Goal: Task Accomplishment & Management: Use online tool/utility

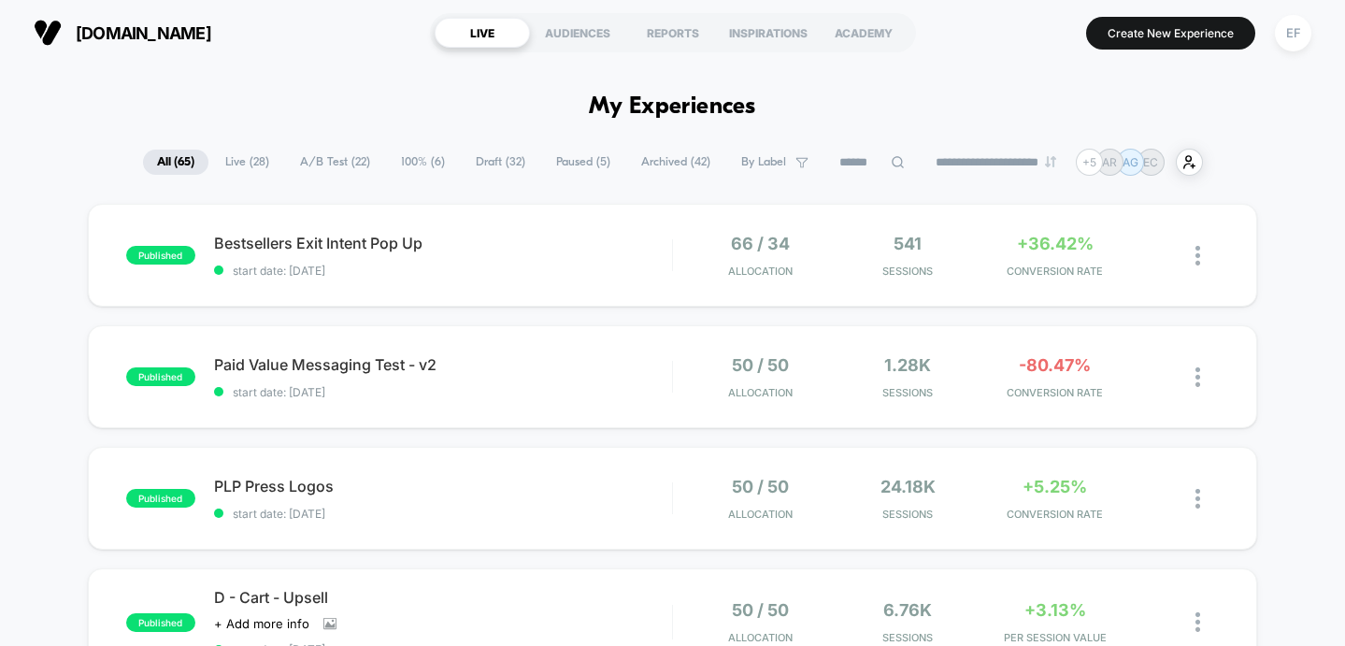
click at [635, 152] on span "Archived ( 42 )" at bounding box center [675, 162] width 97 height 25
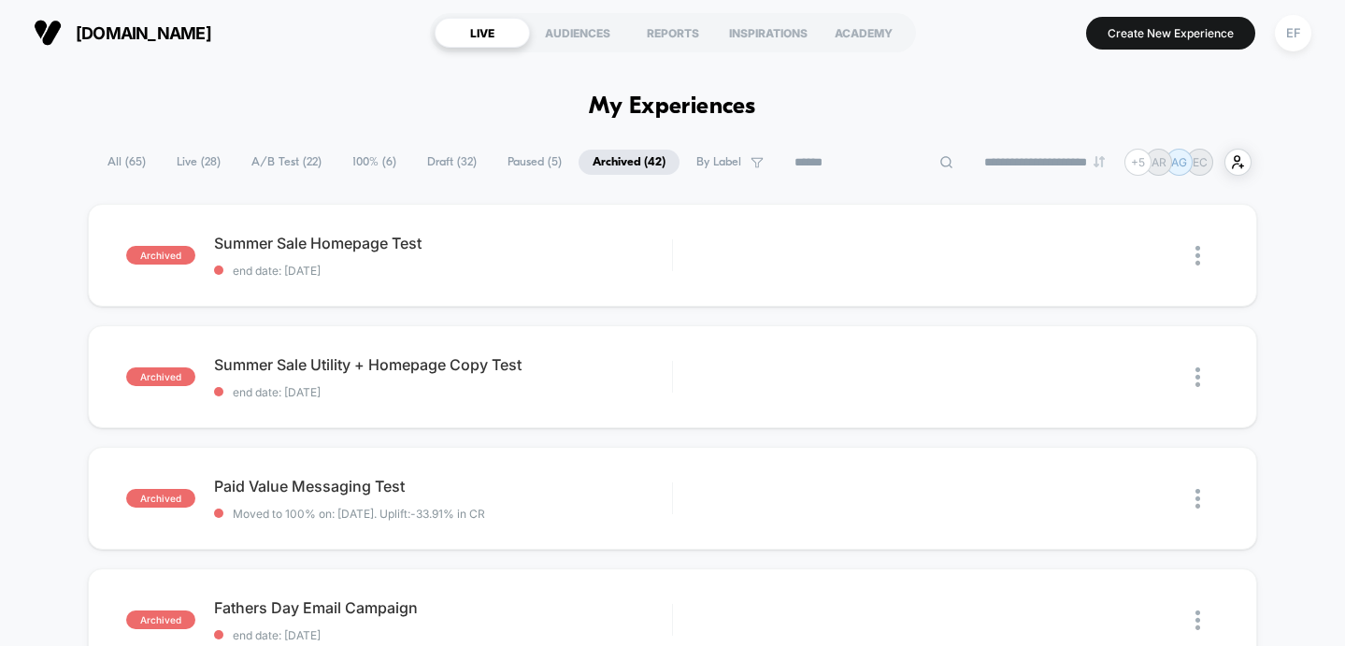
click at [877, 157] on input at bounding box center [873, 162] width 187 height 22
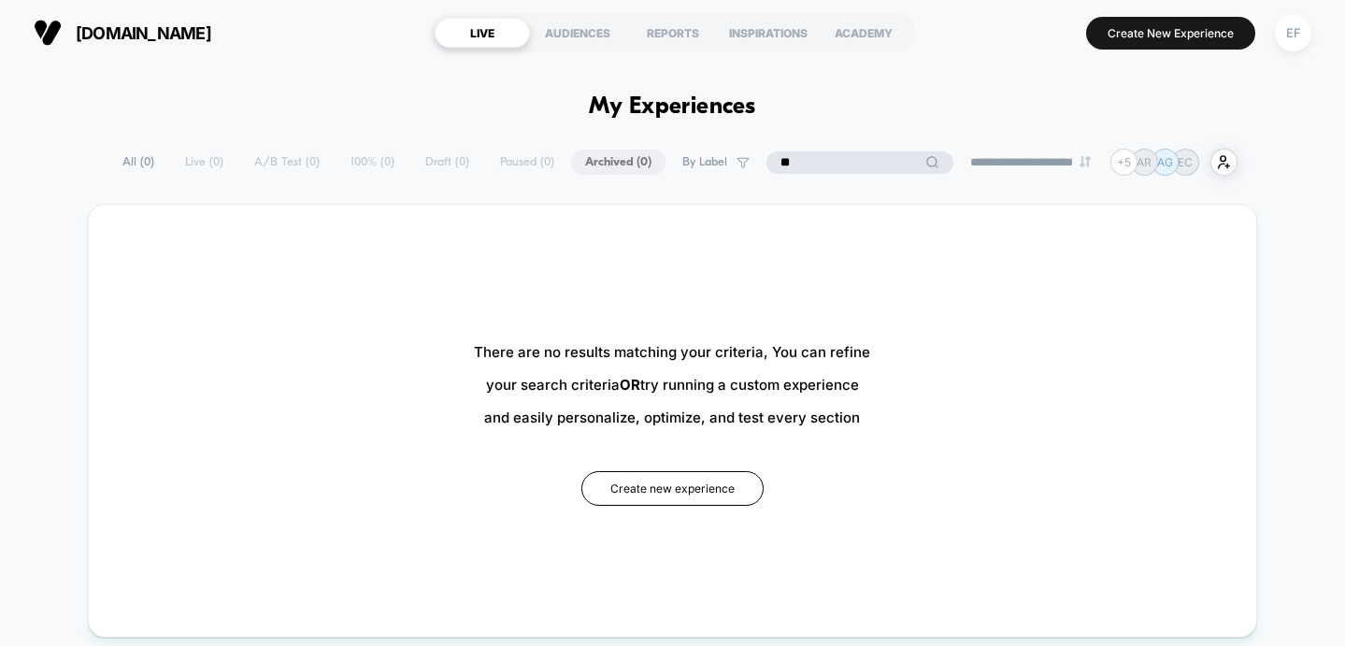
type input "*"
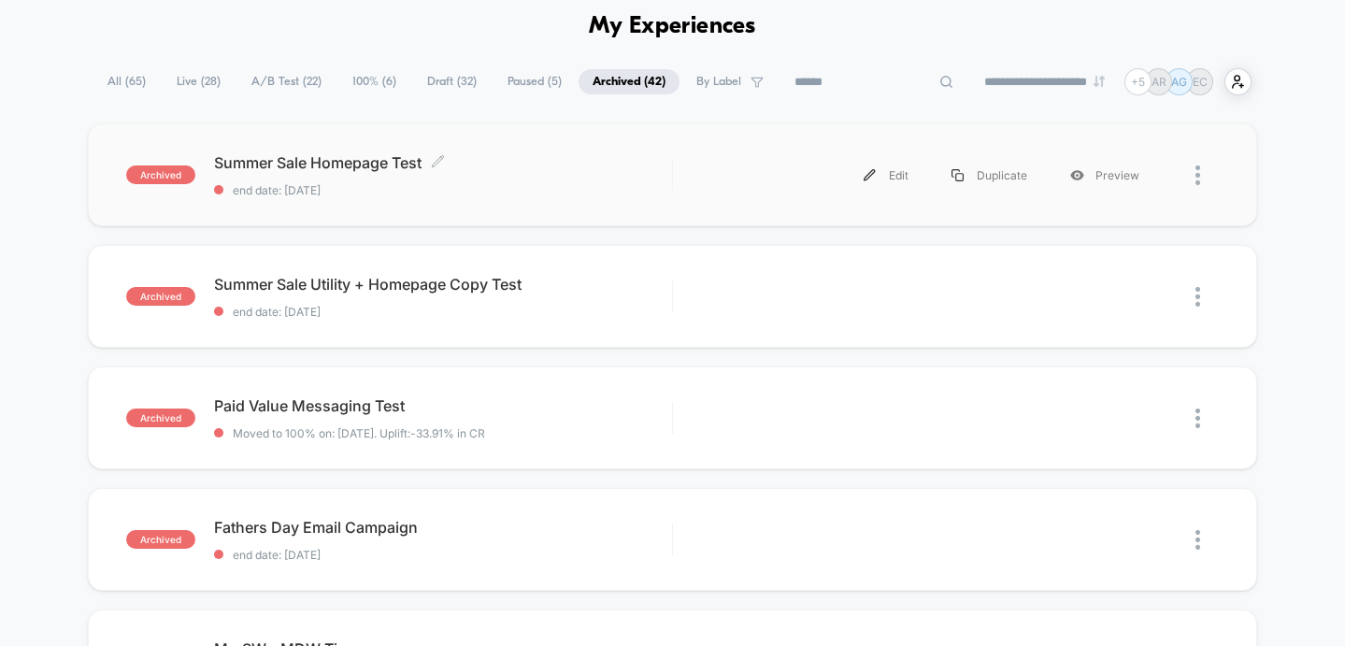
scroll to position [81, 0]
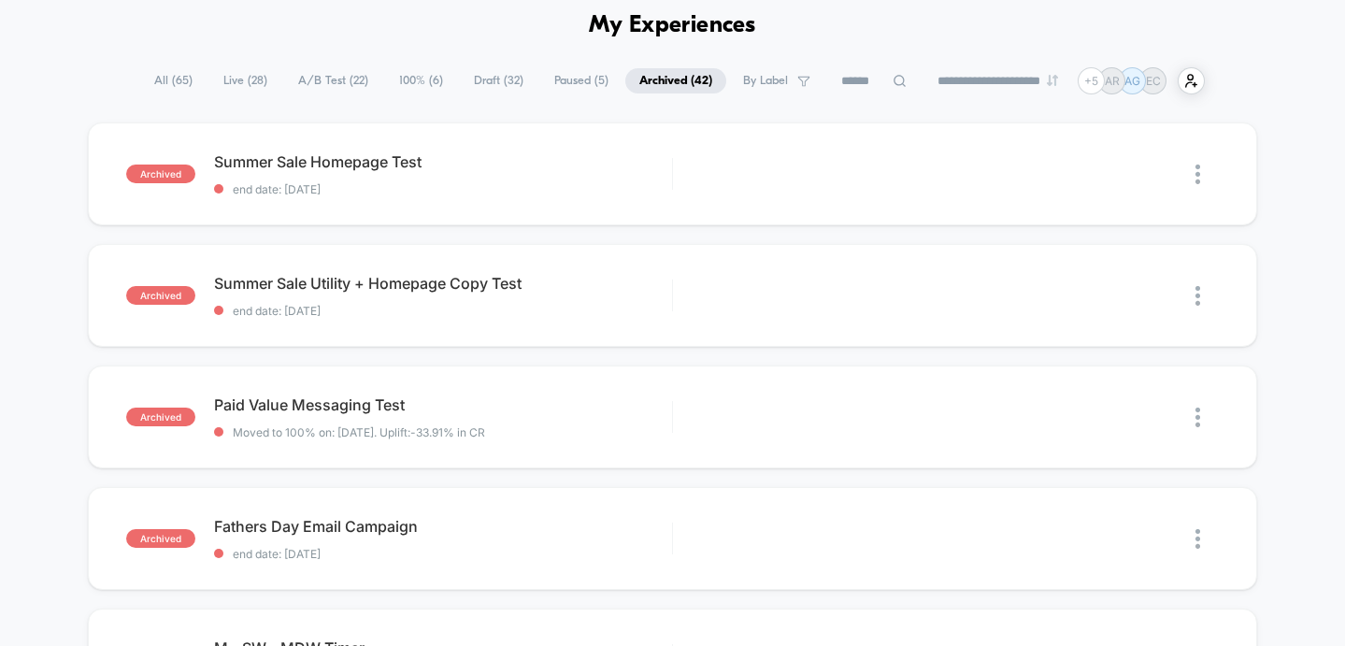
click at [540, 79] on span "Paused ( 5 )" at bounding box center [581, 80] width 82 height 25
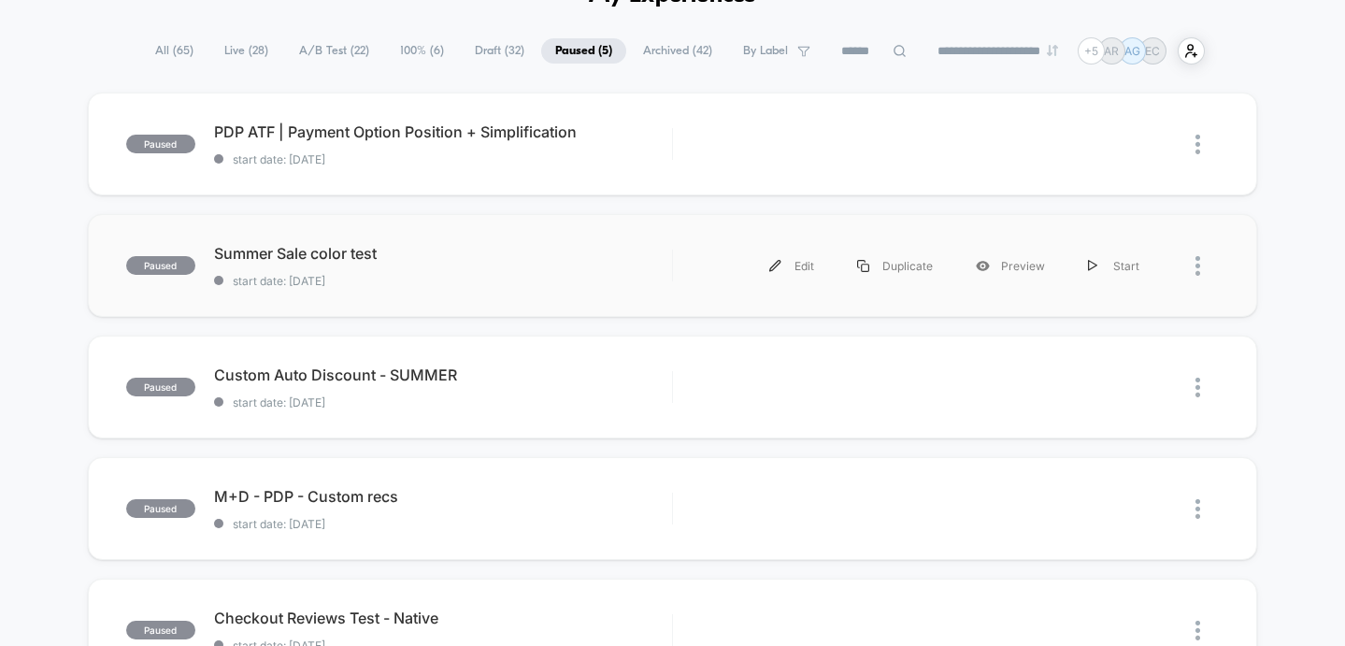
scroll to position [22, 0]
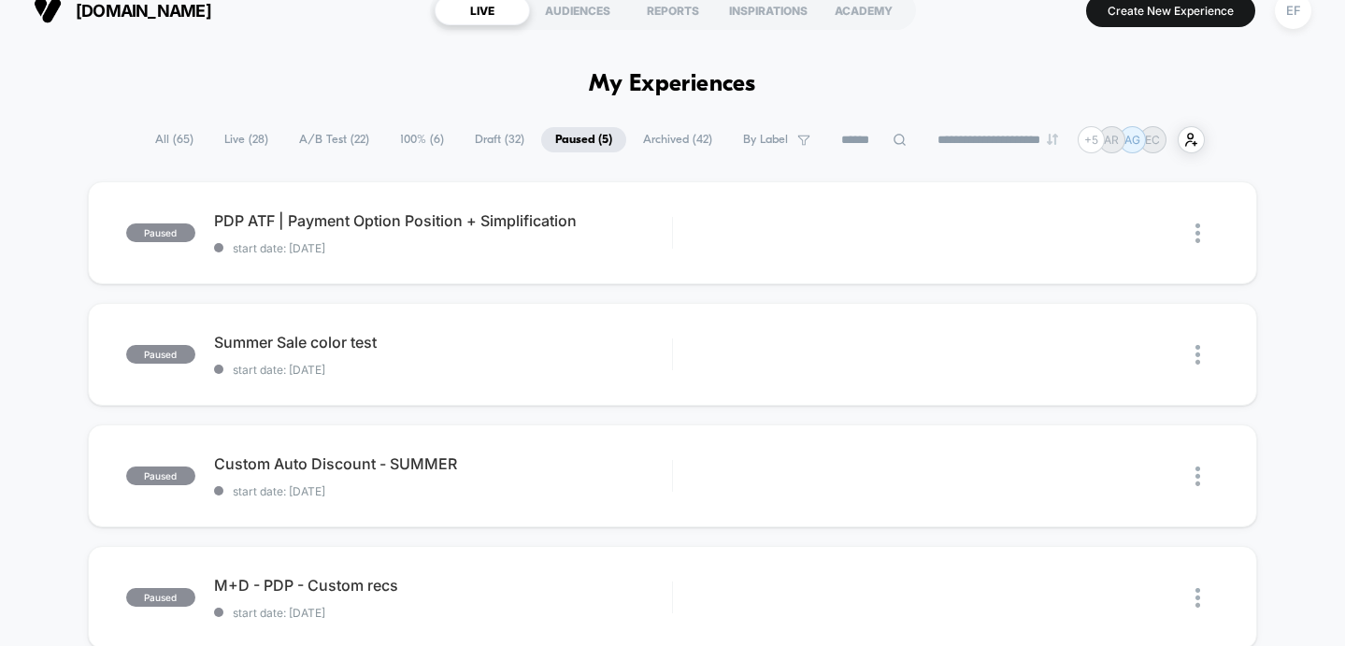
click at [675, 136] on span "Archived ( 42 )" at bounding box center [677, 139] width 97 height 25
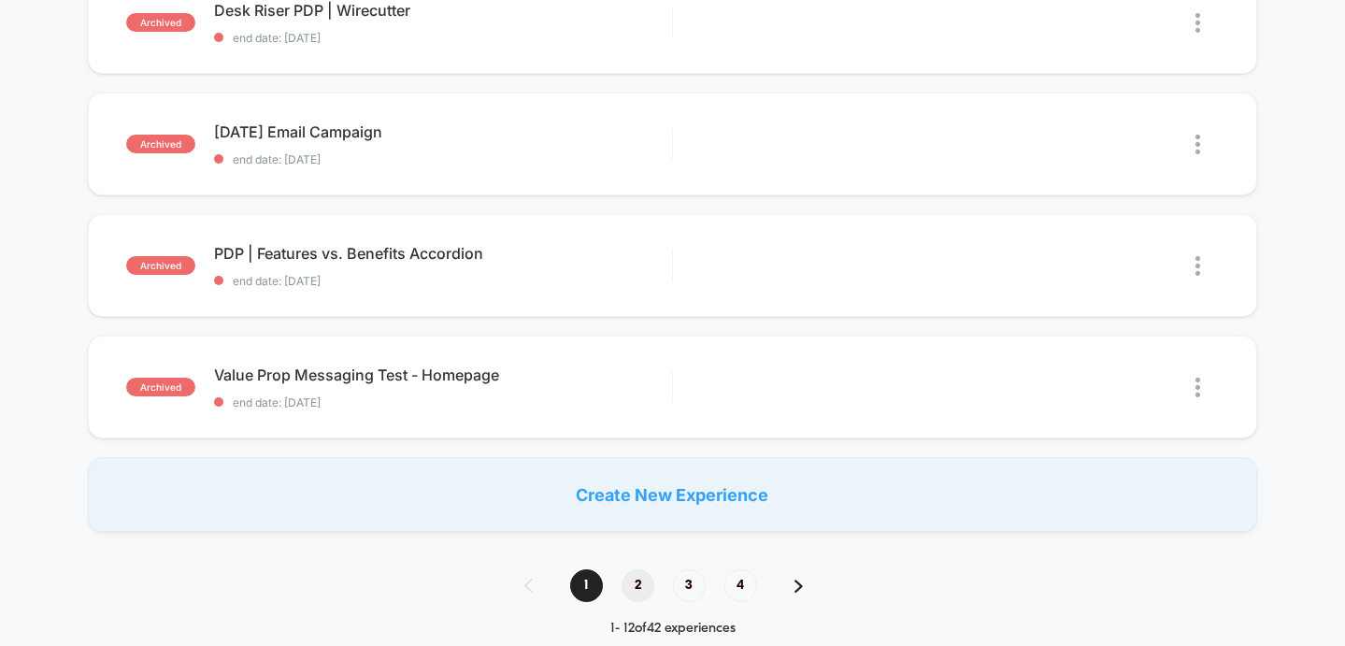
click at [639, 578] on span "2" at bounding box center [638, 585] width 33 height 33
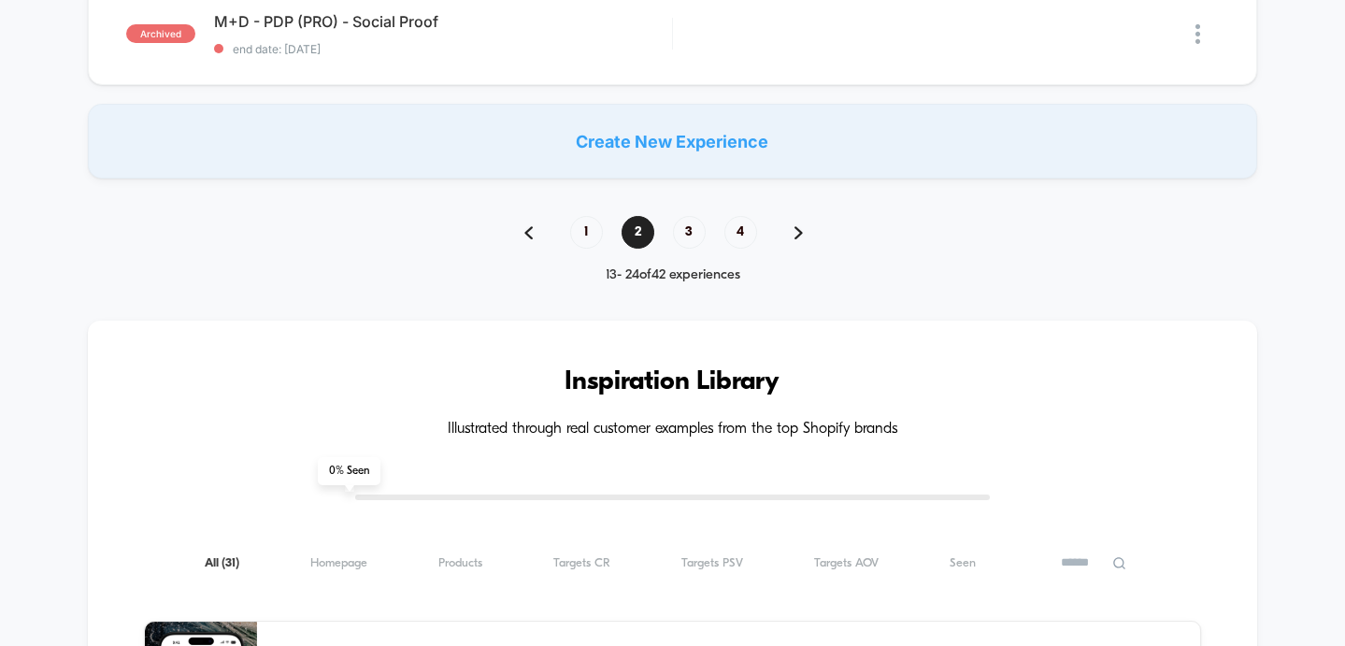
scroll to position [1447, 0]
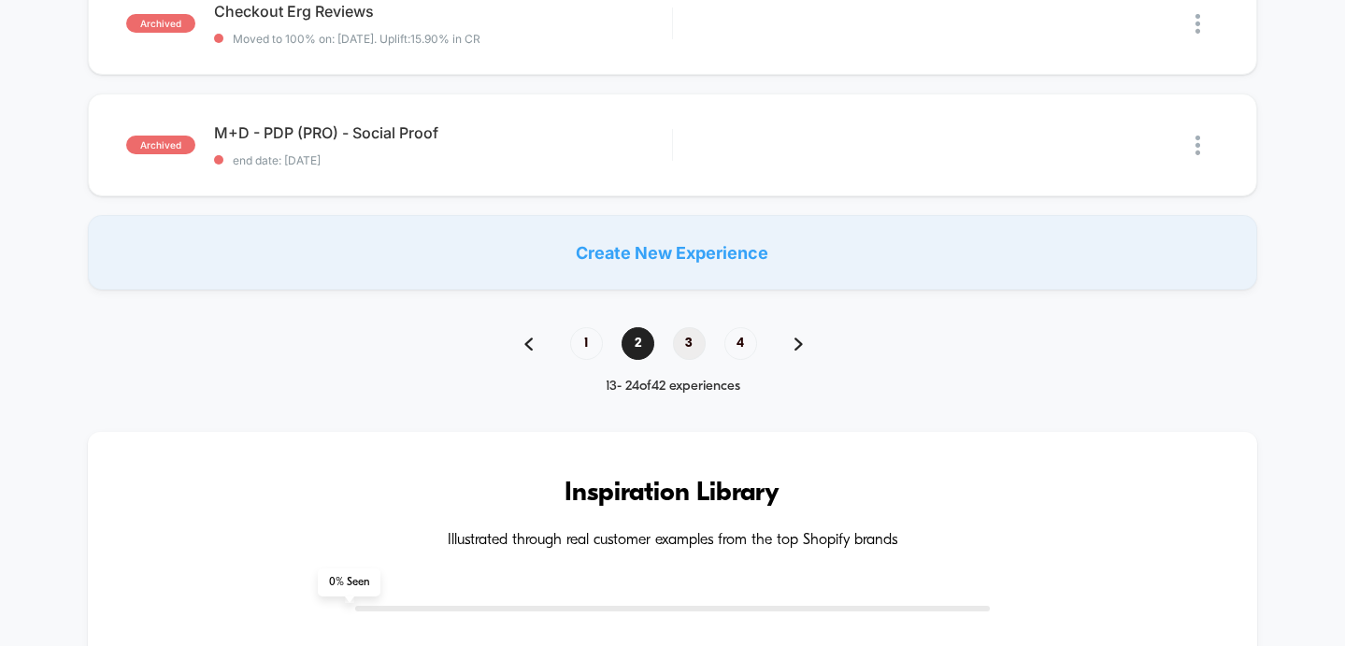
click at [695, 341] on span "3" at bounding box center [689, 343] width 33 height 33
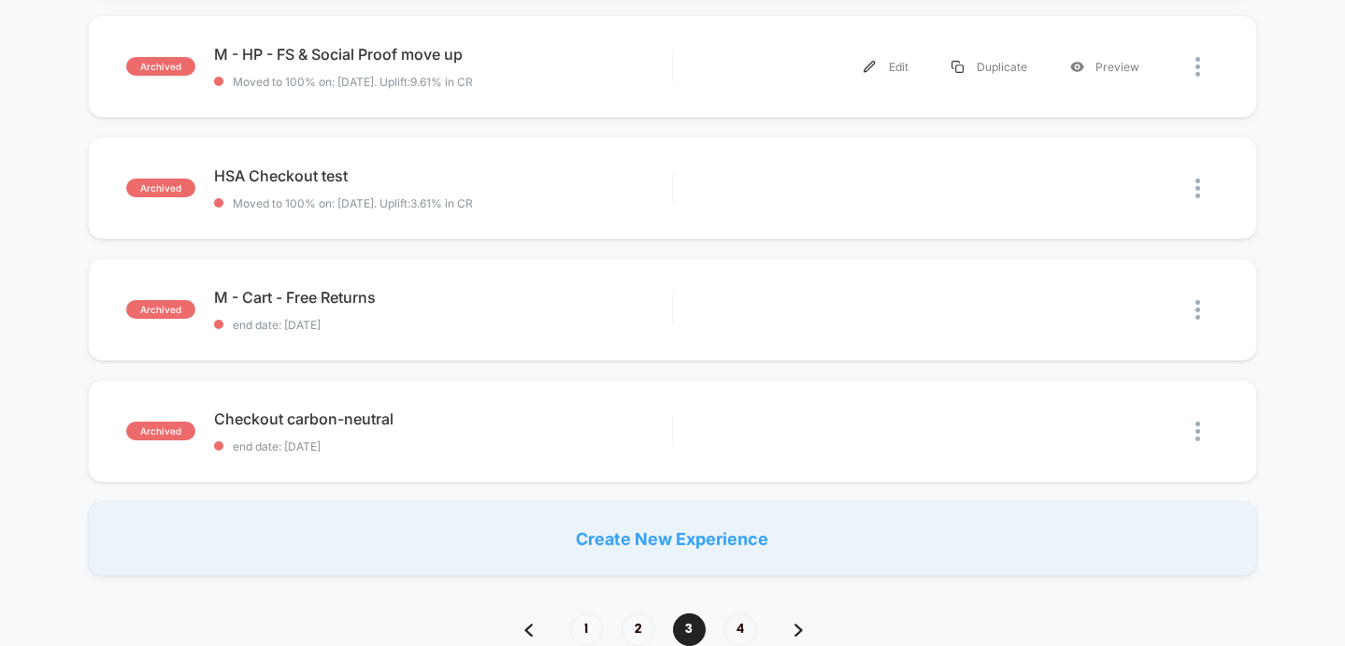
scroll to position [1482, 0]
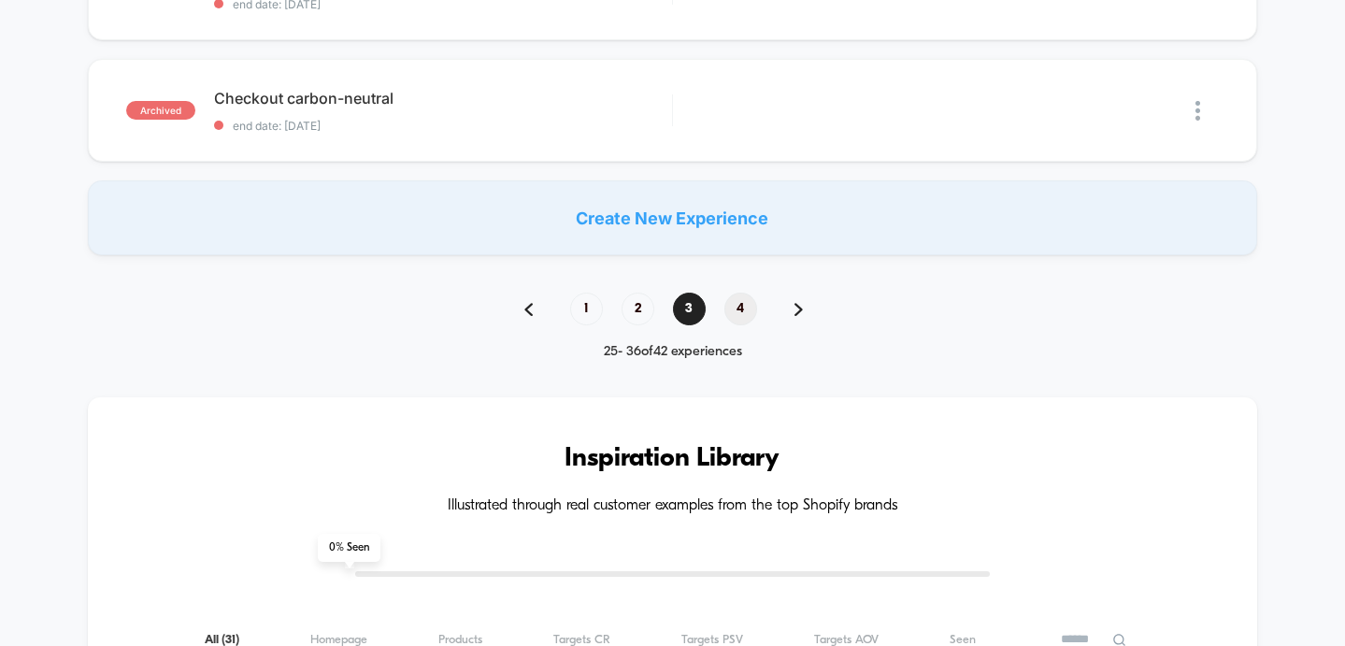
click at [745, 304] on span "4" at bounding box center [740, 309] width 33 height 33
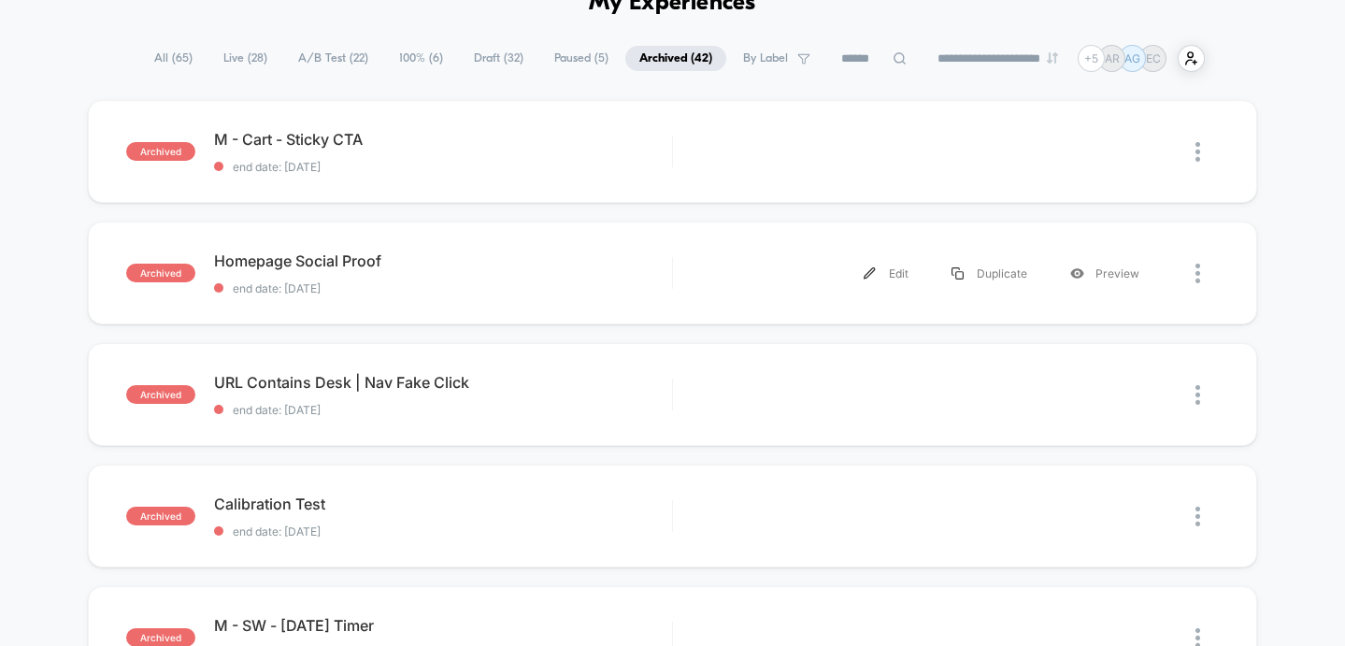
scroll to position [105, 0]
click at [559, 60] on span "Paused ( 5 )" at bounding box center [581, 57] width 82 height 25
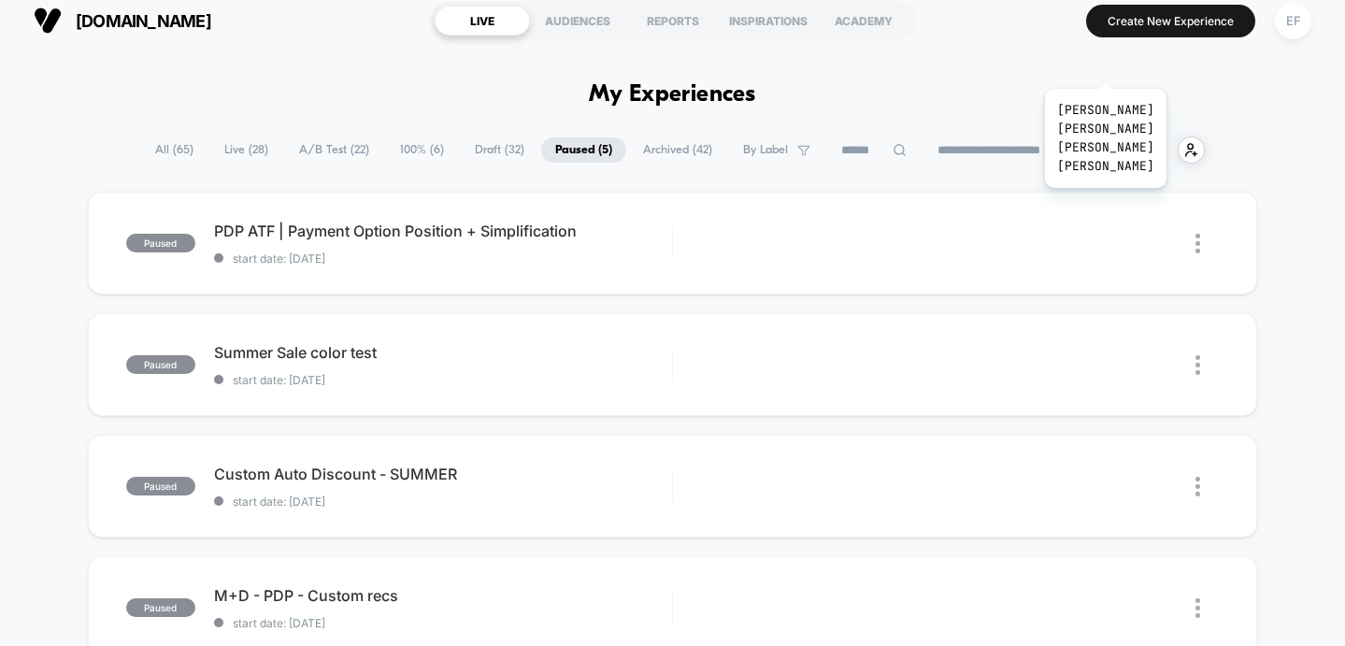
scroll to position [0, 0]
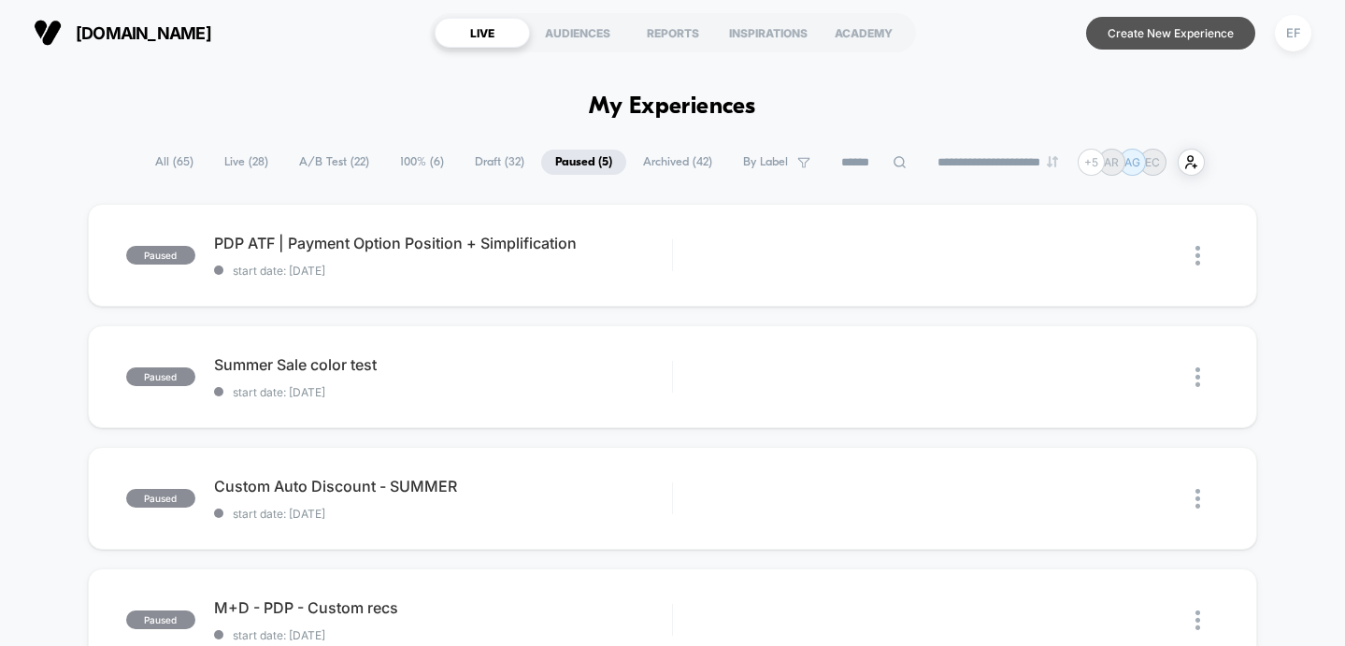
click at [1119, 39] on button "Create New Experience" at bounding box center [1170, 33] width 169 height 33
click at [1129, 32] on button "Create New Experience" at bounding box center [1170, 33] width 169 height 33
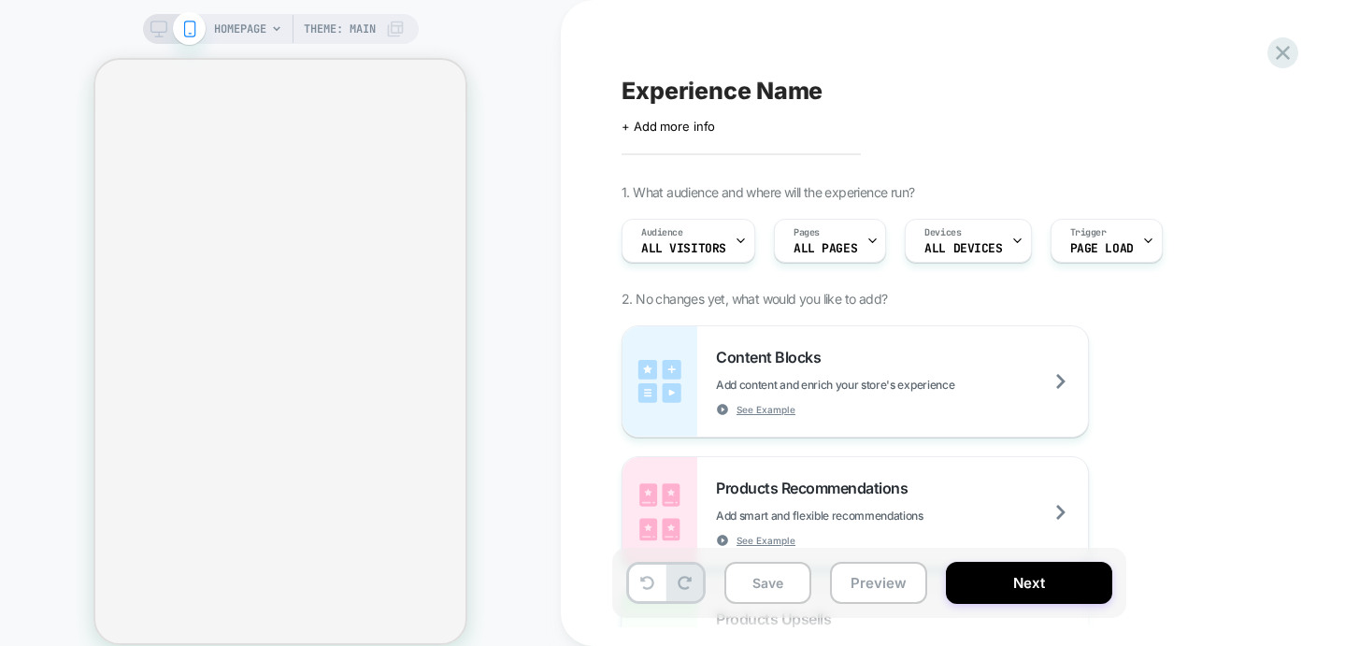
click at [719, 86] on span "Experience Name" at bounding box center [722, 91] width 201 height 28
click at [719, 86] on div at bounding box center [963, 91] width 682 height 28
click at [680, 86] on icon at bounding box center [668, 90] width 23 height 23
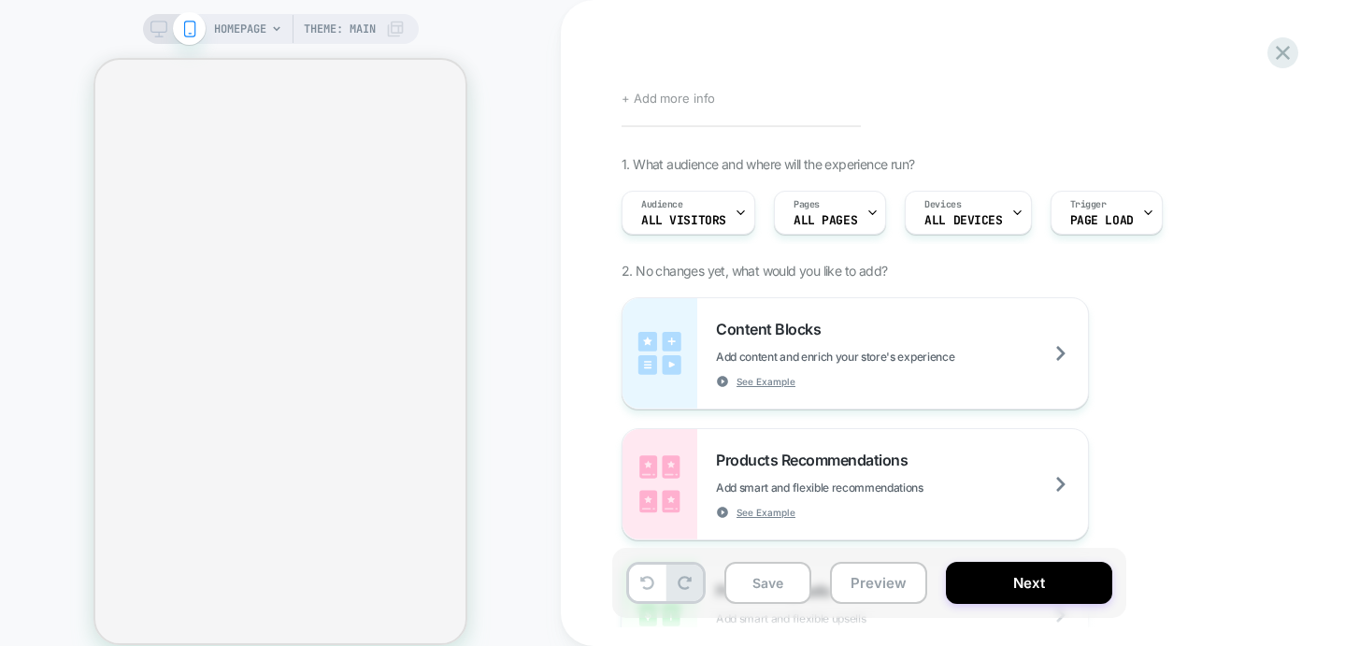
click at [676, 101] on span "+ Add more info" at bounding box center [668, 98] width 93 height 15
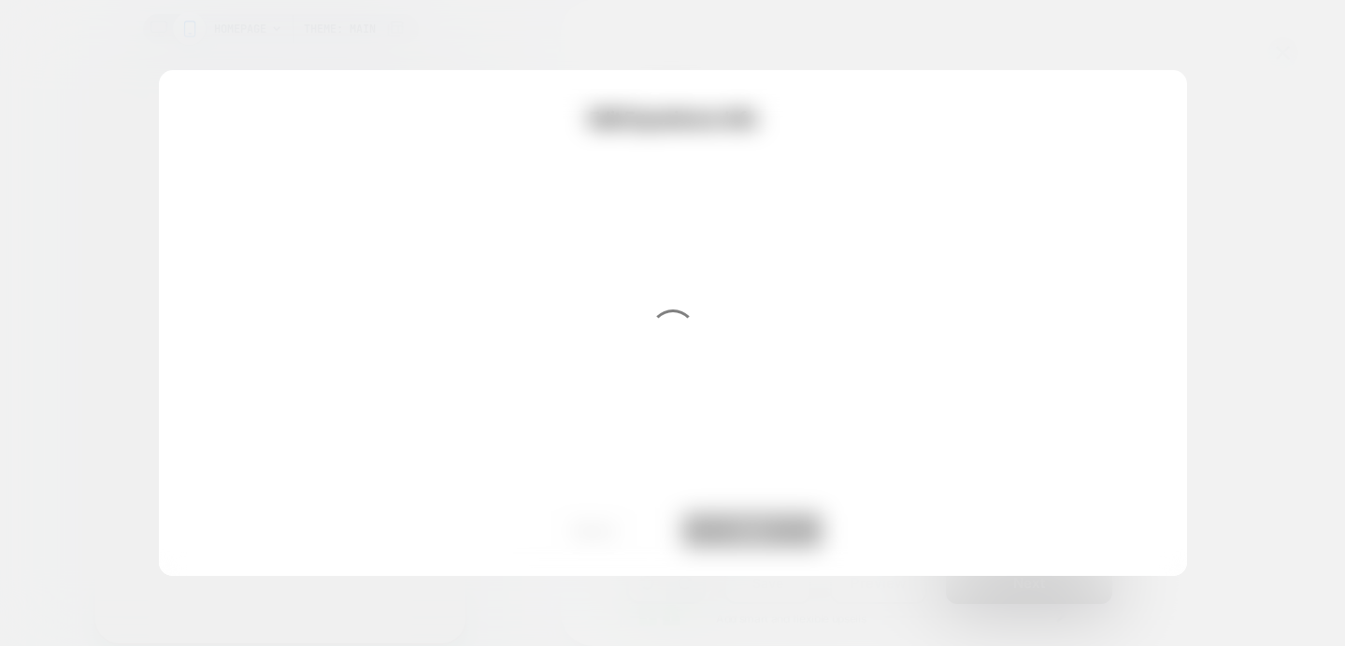
click at [1199, 252] on div at bounding box center [672, 323] width 1345 height 646
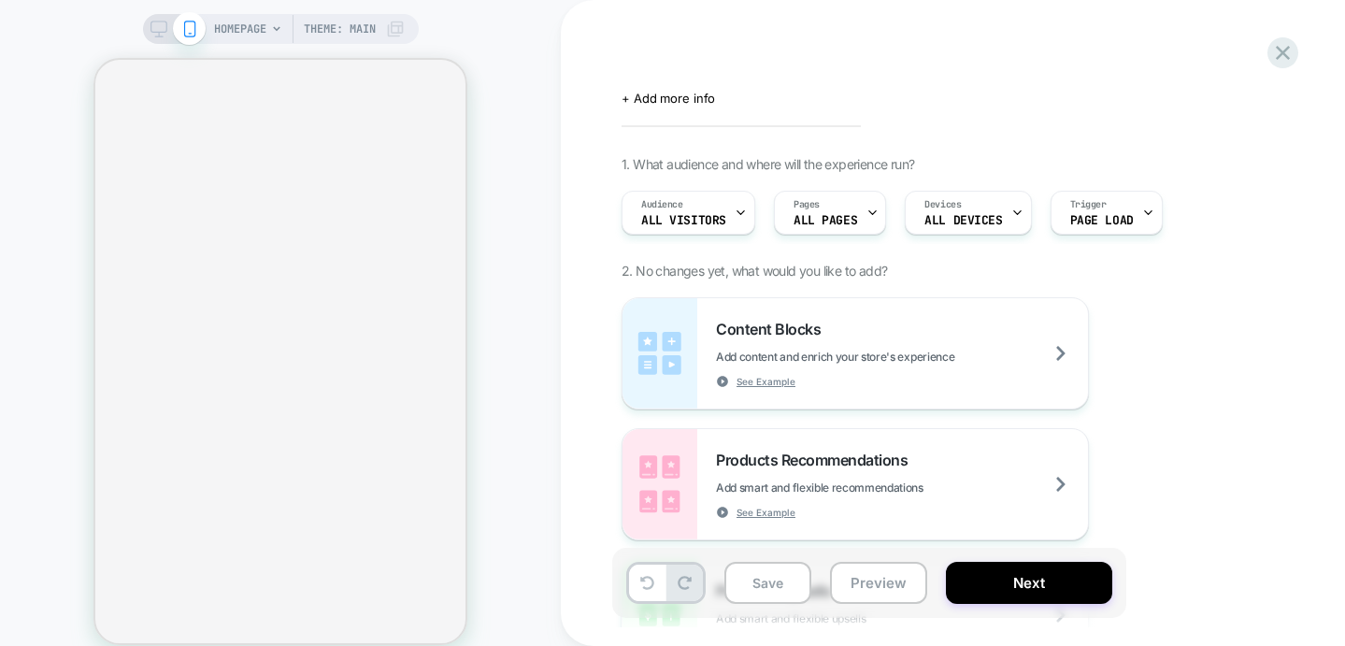
click at [662, 64] on div "Click to edit experience details + Add more info 1. What audience and where wil…" at bounding box center [962, 323] width 701 height 609
click at [1039, 579] on button "Next" at bounding box center [1029, 583] width 166 height 42
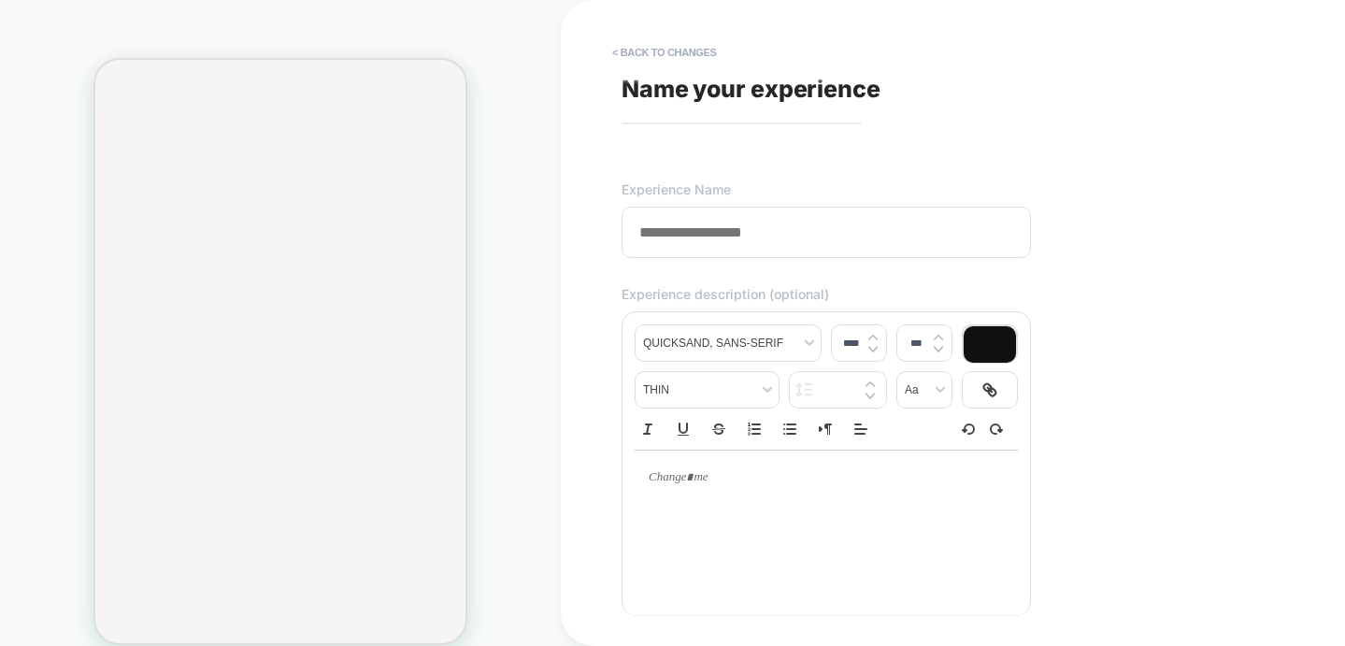
click at [699, 237] on input at bounding box center [826, 232] width 409 height 51
type input "*"
click at [706, 253] on input "**" at bounding box center [826, 232] width 409 height 51
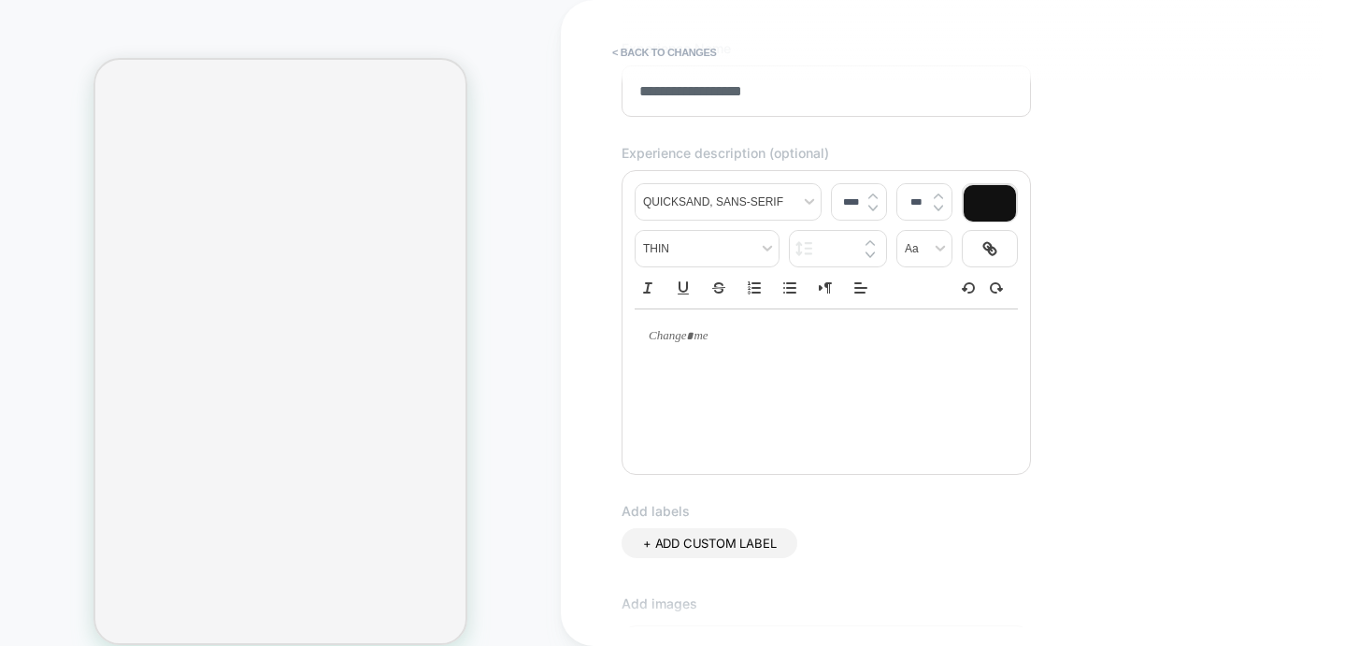
scroll to position [545, 0]
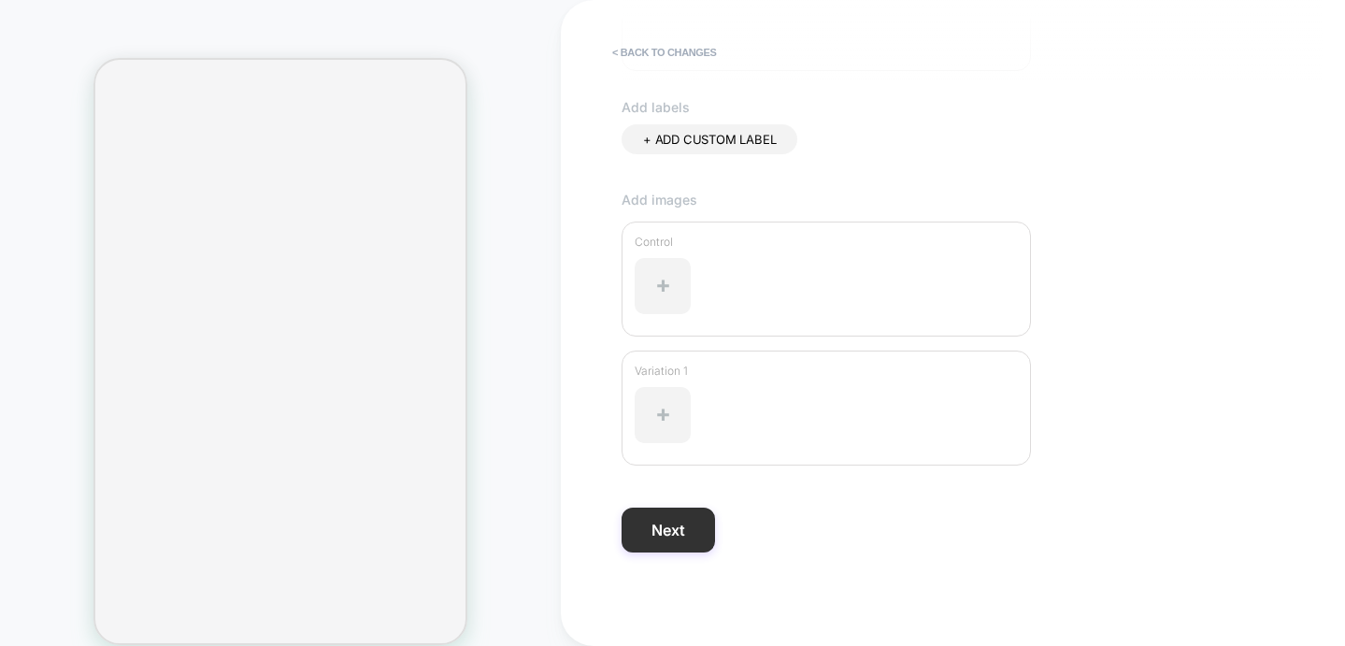
type input "**********"
click at [687, 526] on button "Next" at bounding box center [668, 530] width 93 height 45
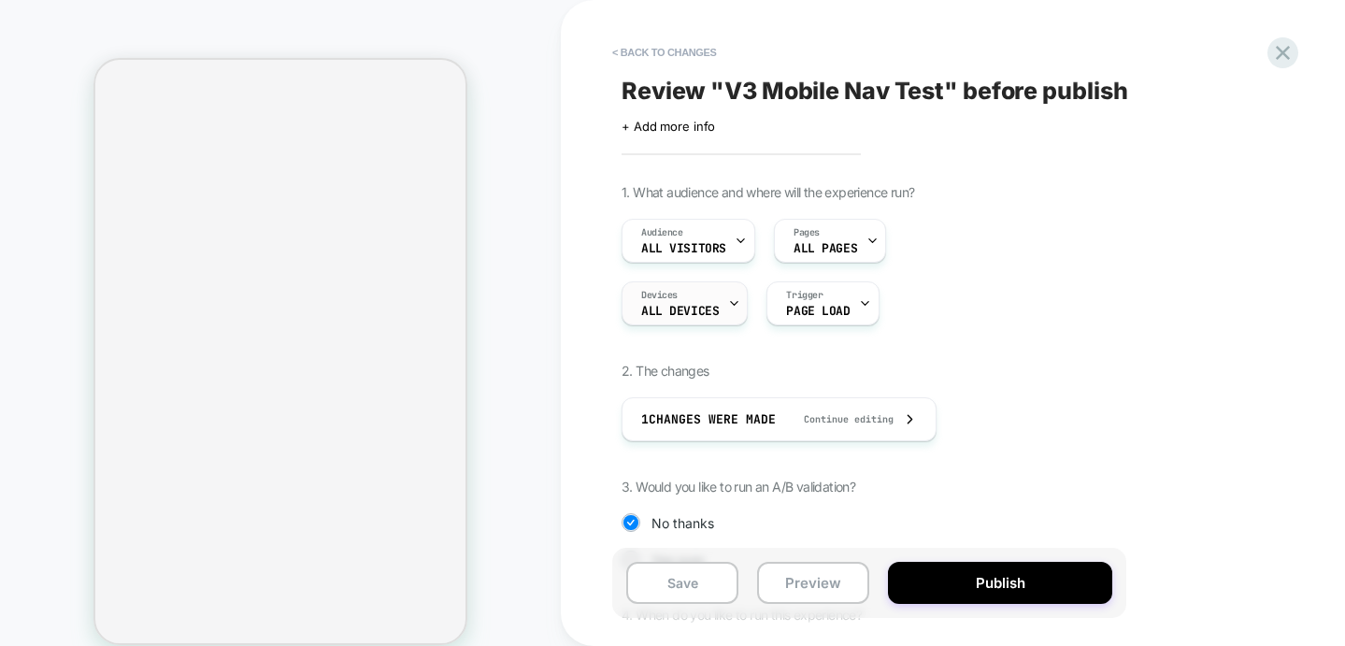
click at [694, 297] on div "Devices ALL DEVICES" at bounding box center [680, 303] width 115 height 42
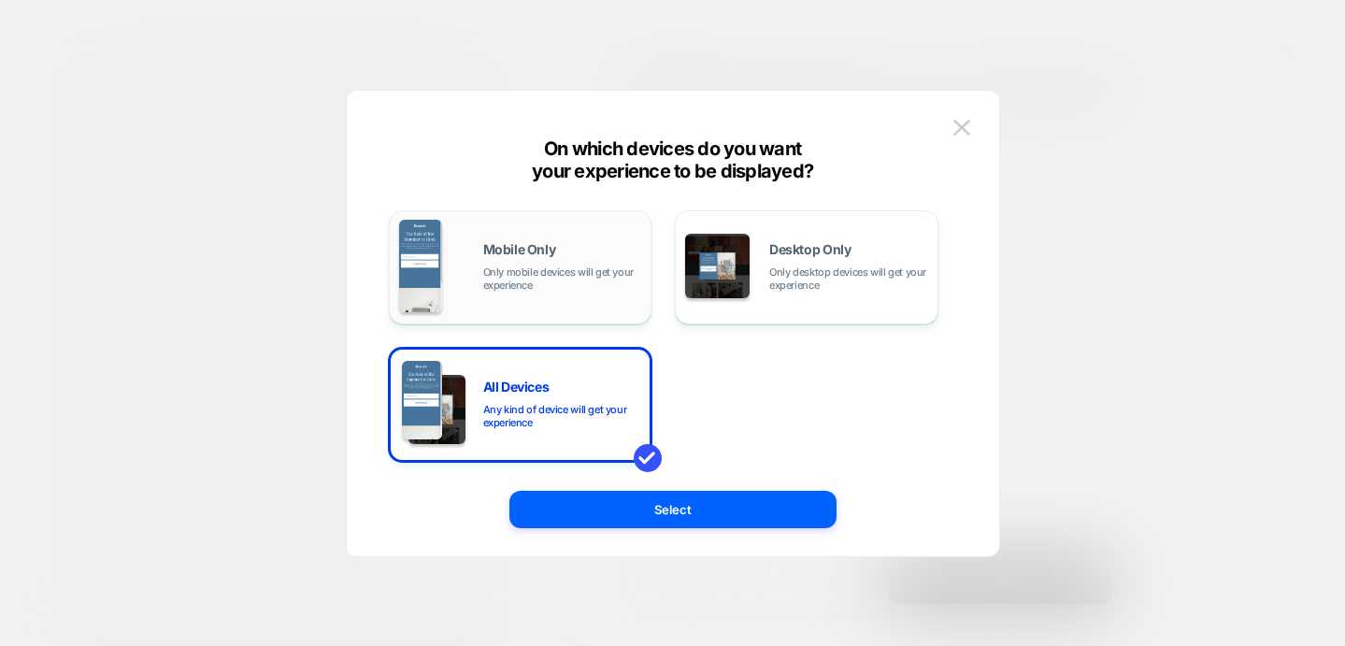
click at [598, 273] on span "Only mobile devices will get your experience" at bounding box center [562, 278] width 159 height 26
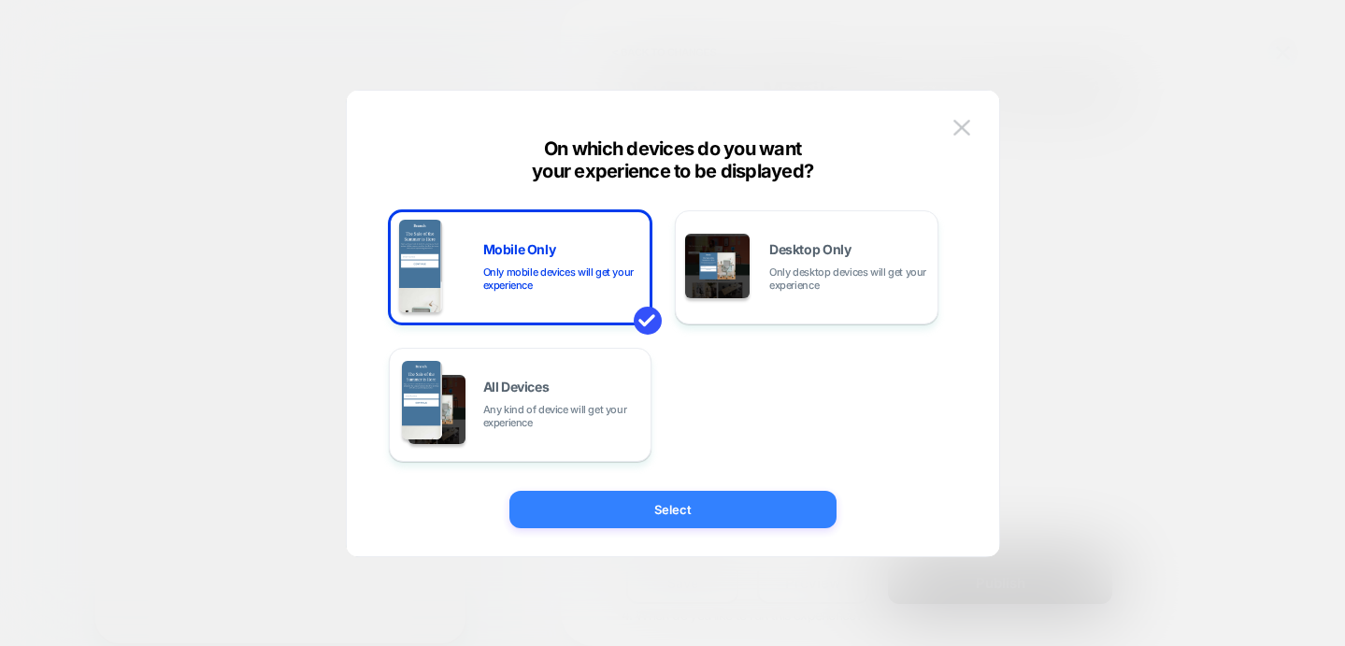
click at [680, 508] on button "Select" at bounding box center [672, 509] width 327 height 37
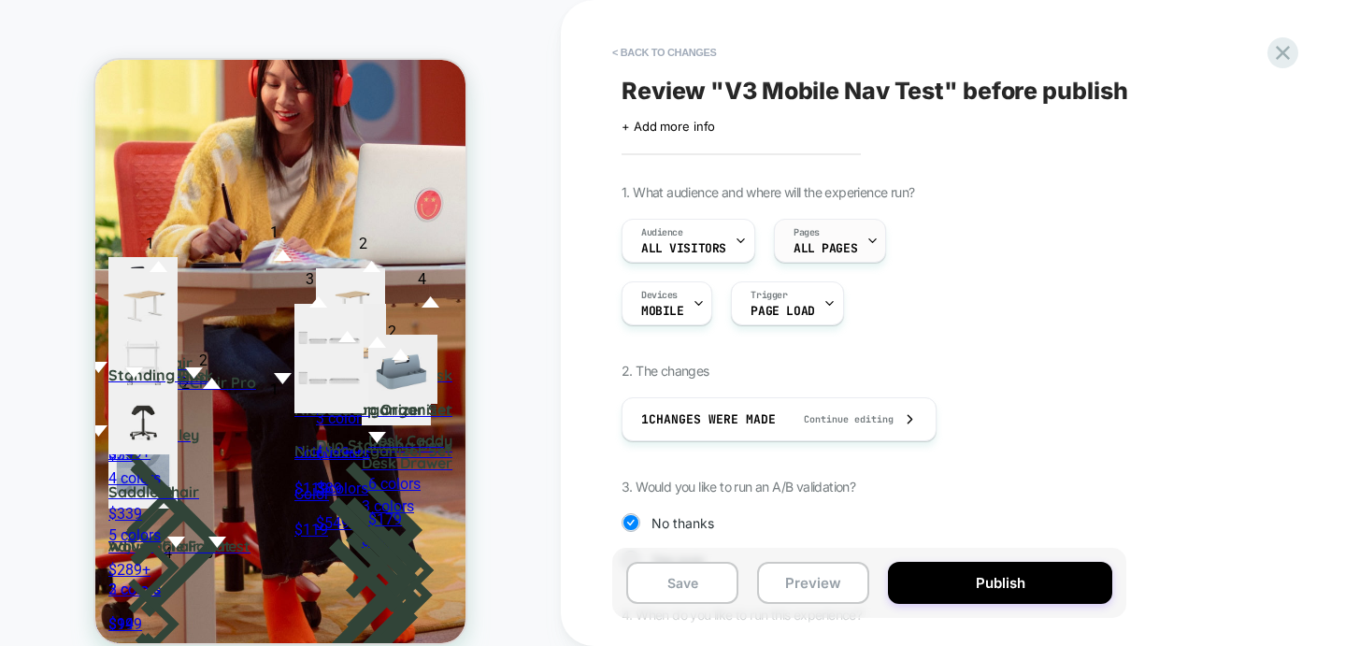
scroll to position [0, 0]
click at [823, 233] on div "Pages ALL PAGES" at bounding box center [825, 241] width 101 height 42
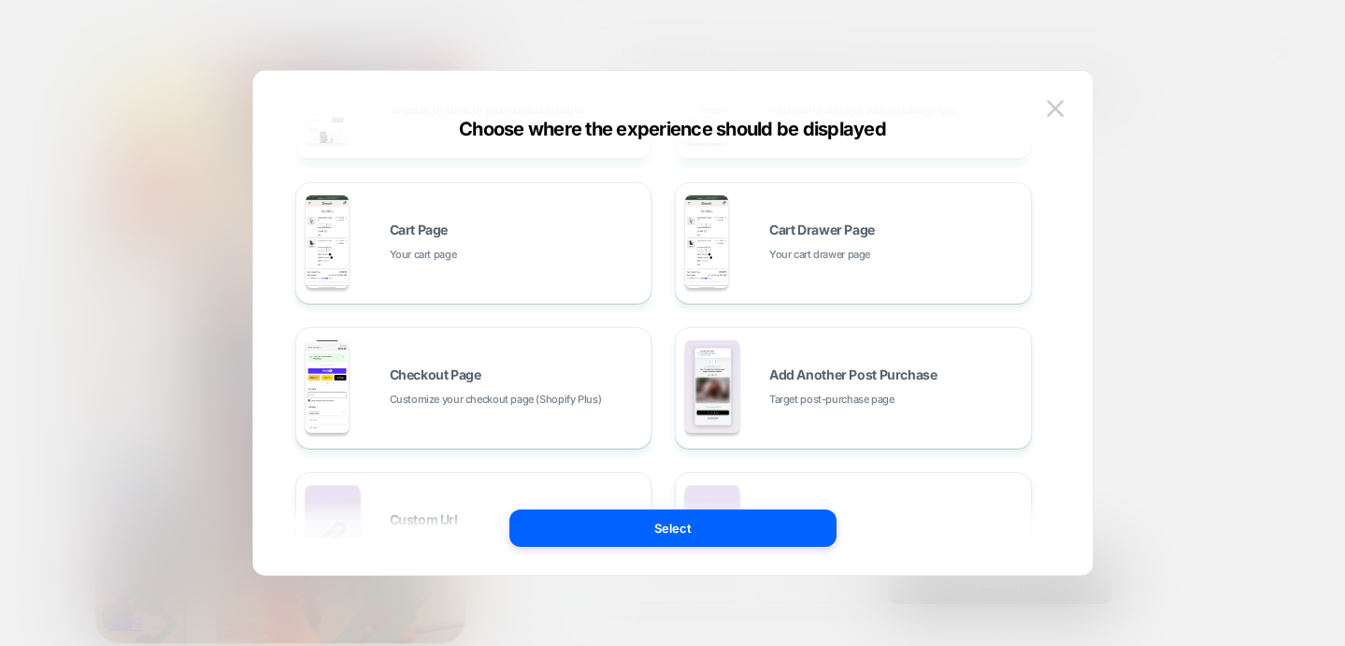
scroll to position [384, 0]
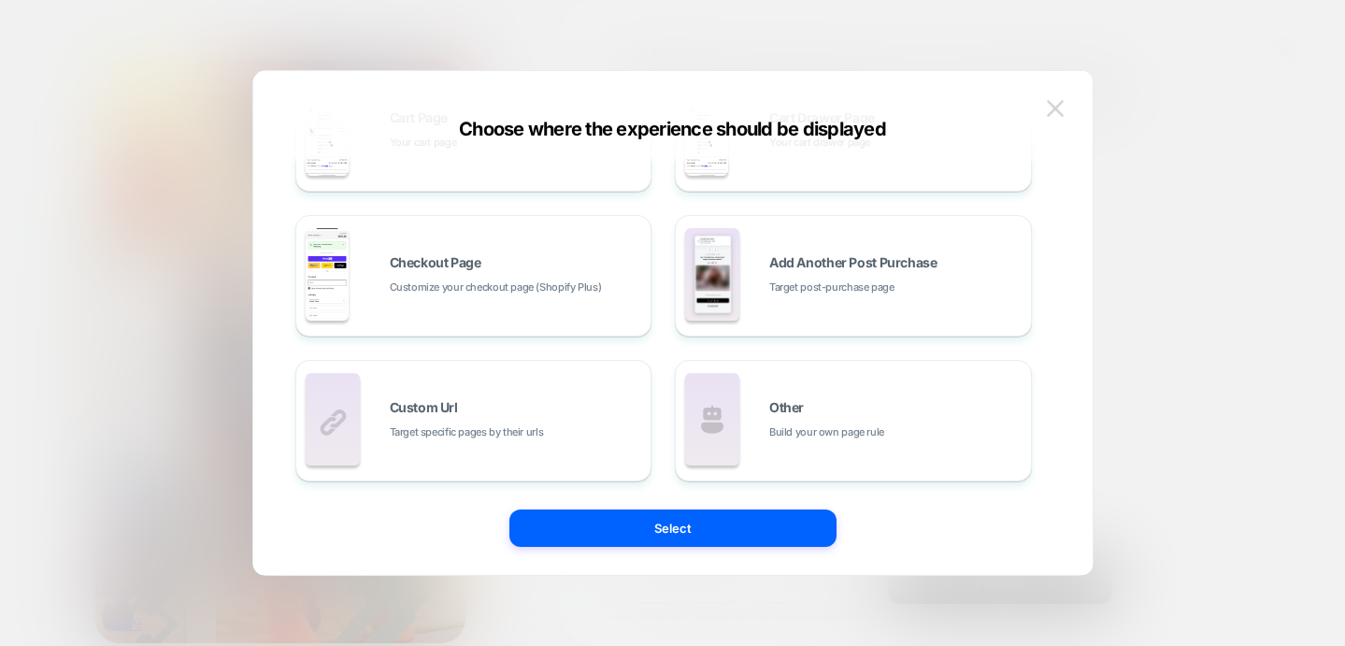
click at [1048, 106] on img at bounding box center [1055, 108] width 17 height 16
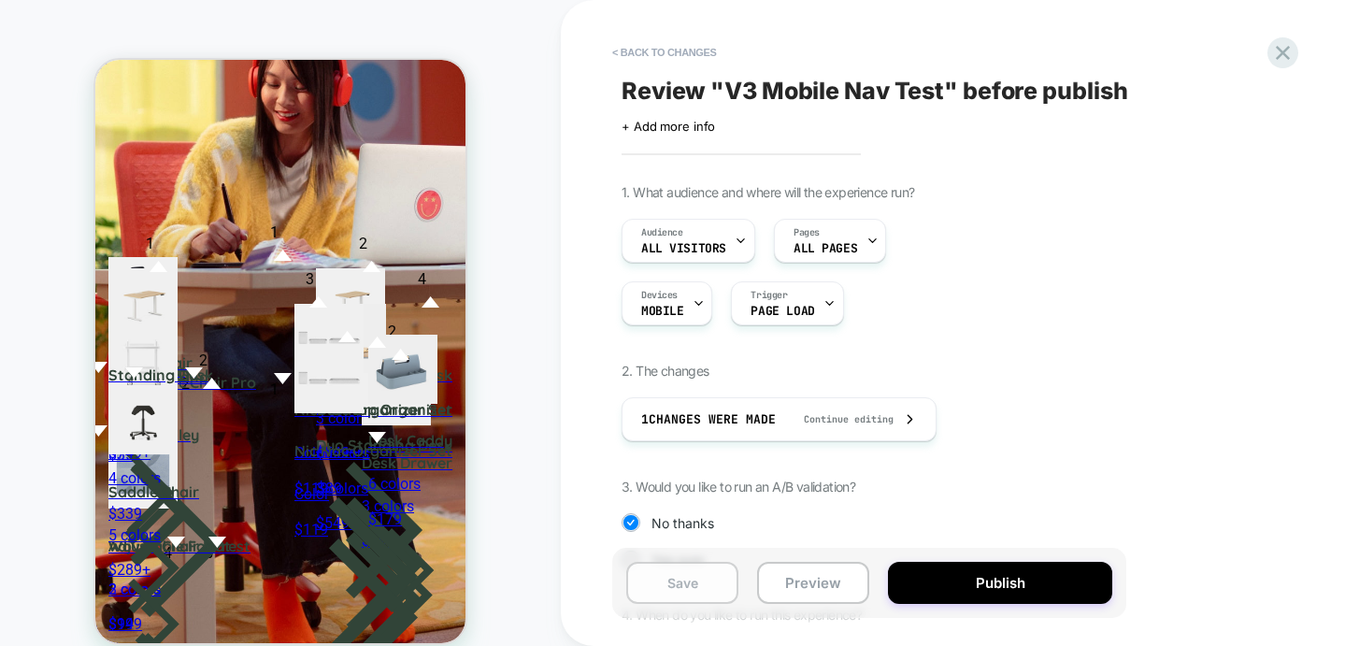
click at [695, 591] on button "Save" at bounding box center [682, 583] width 112 height 42
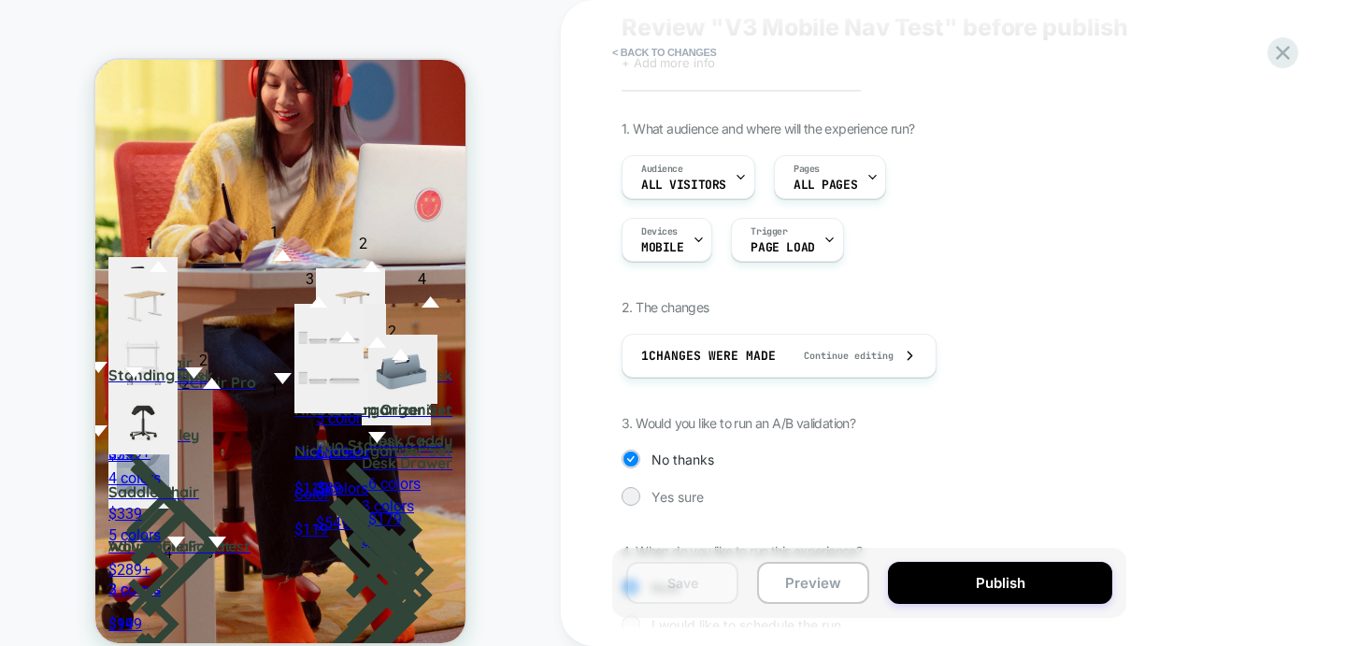
scroll to position [172, 0]
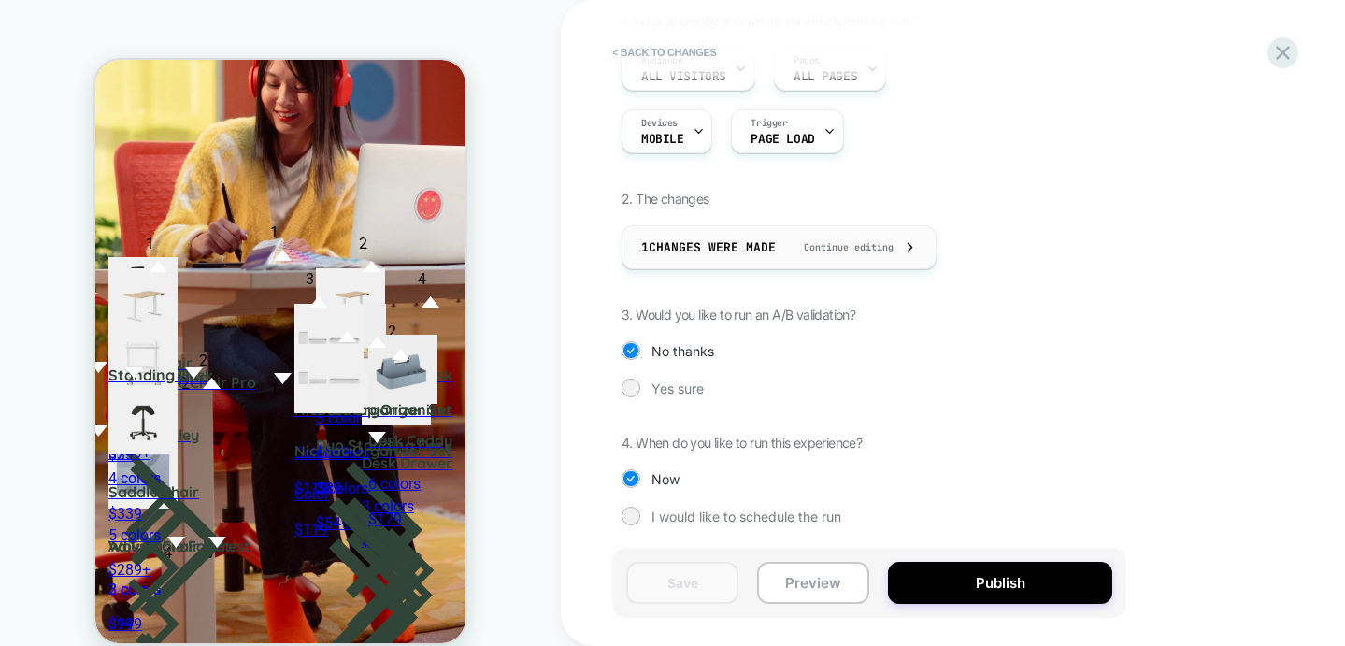
click at [737, 247] on span "1 Changes were made" at bounding box center [708, 247] width 135 height 16
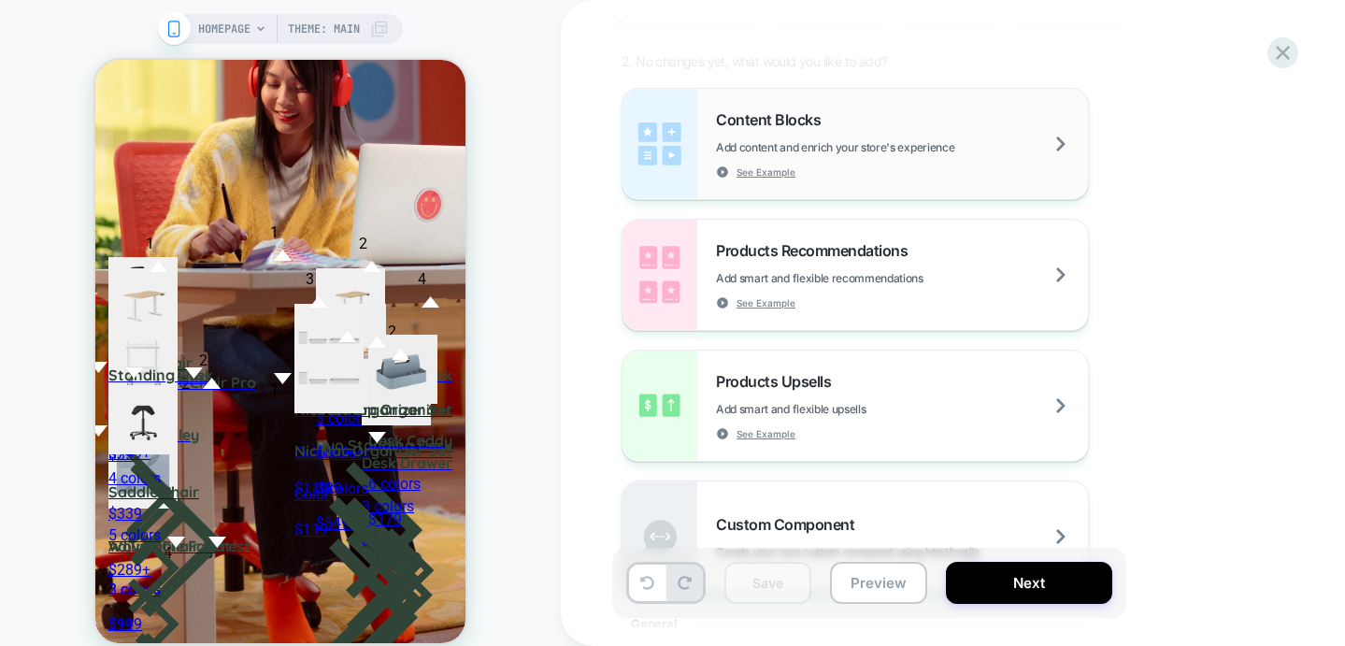
scroll to position [0, 0]
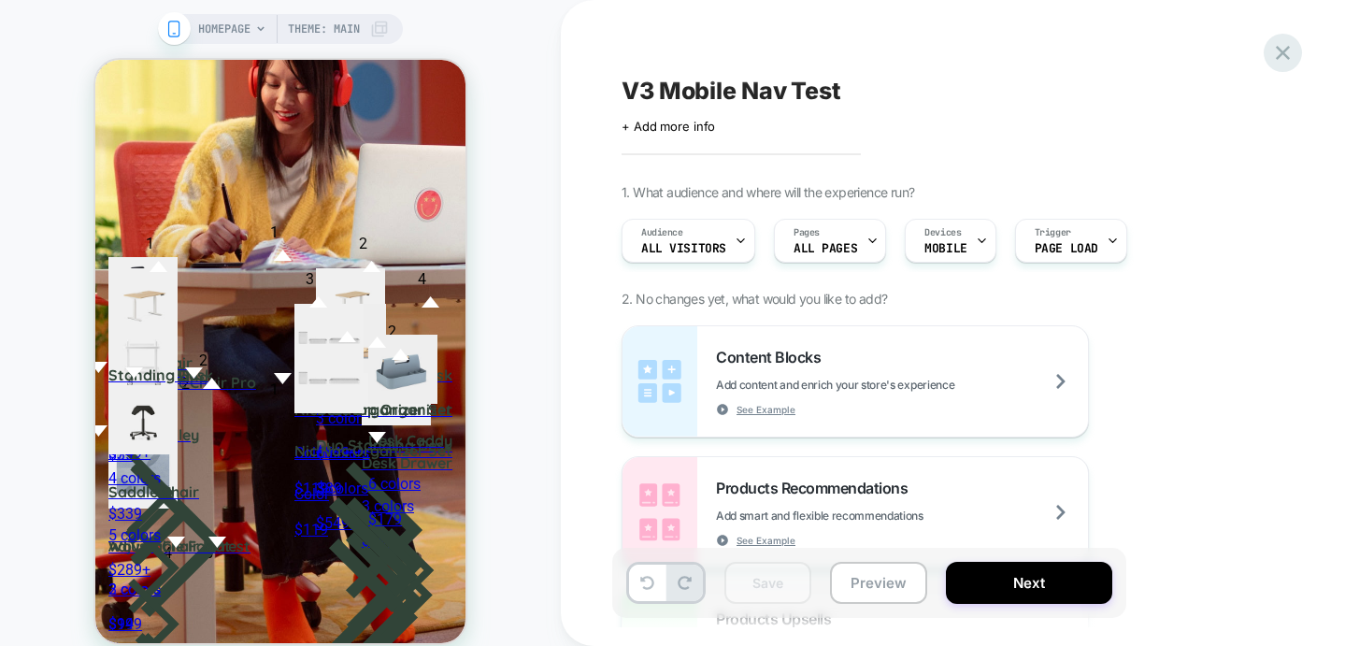
click at [1282, 46] on icon at bounding box center [1282, 52] width 25 height 25
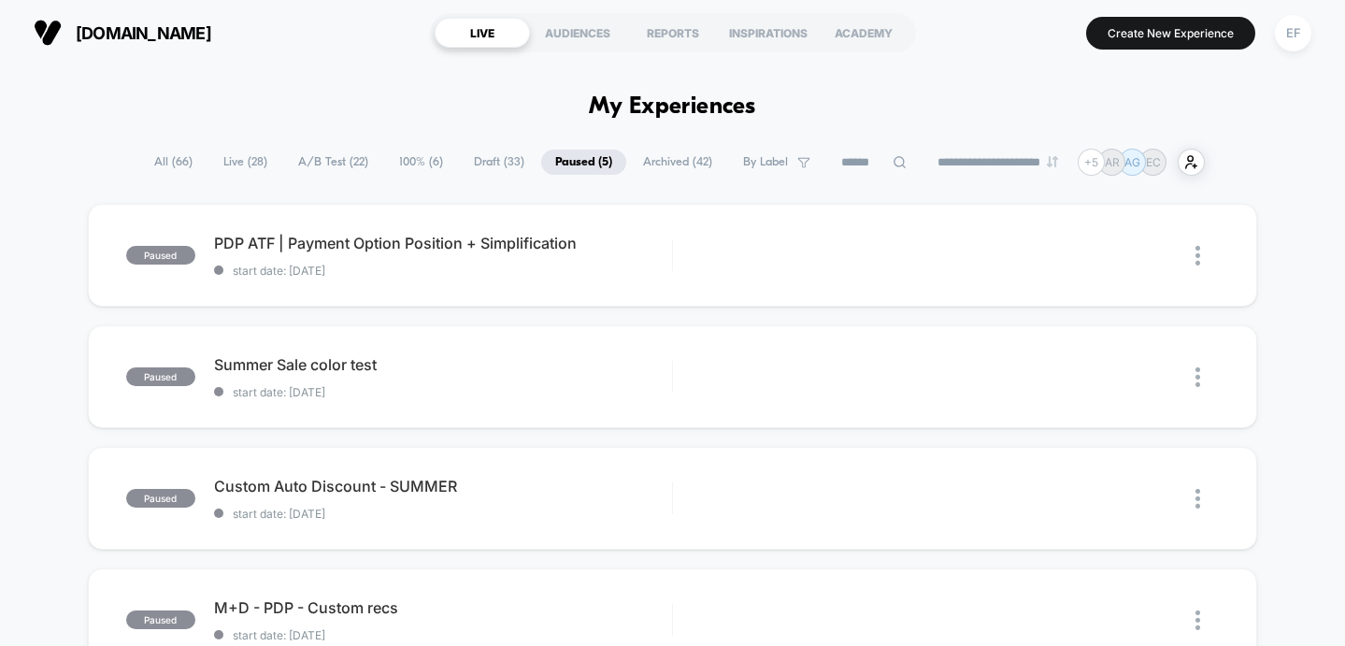
click at [488, 164] on span "Draft ( 33 )" at bounding box center [499, 162] width 79 height 25
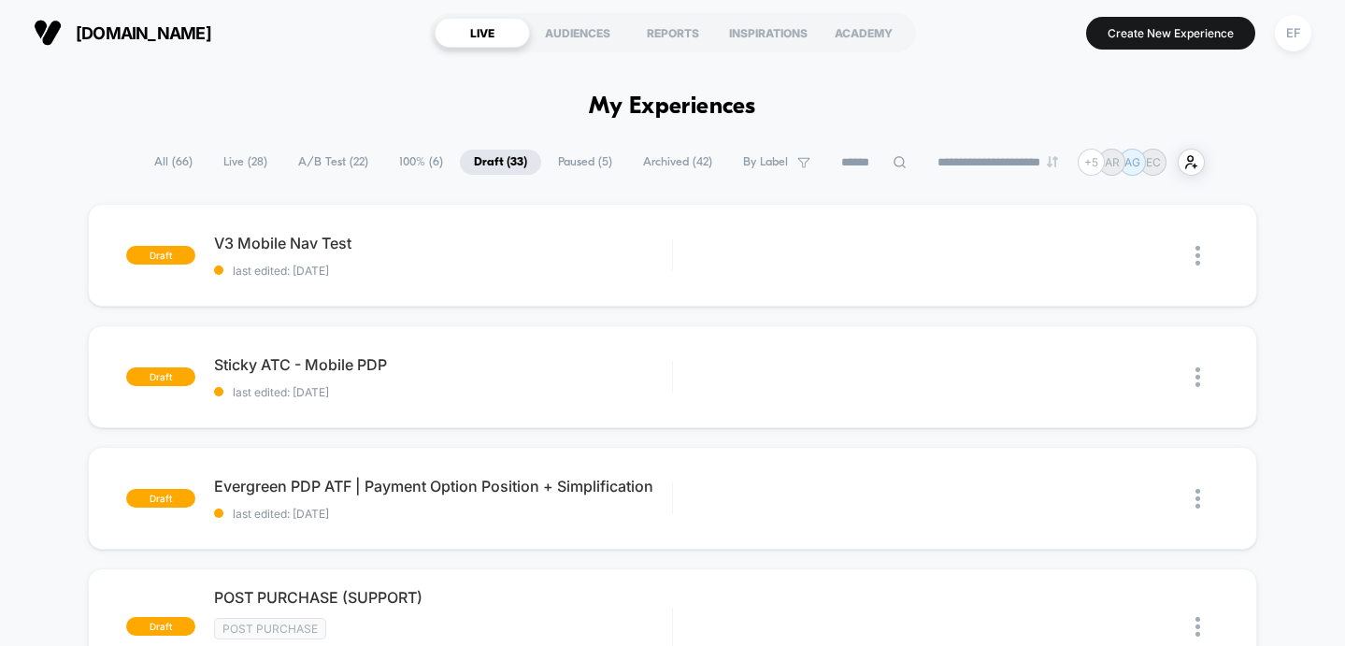
click at [416, 166] on span "100% ( 6 )" at bounding box center [421, 162] width 72 height 25
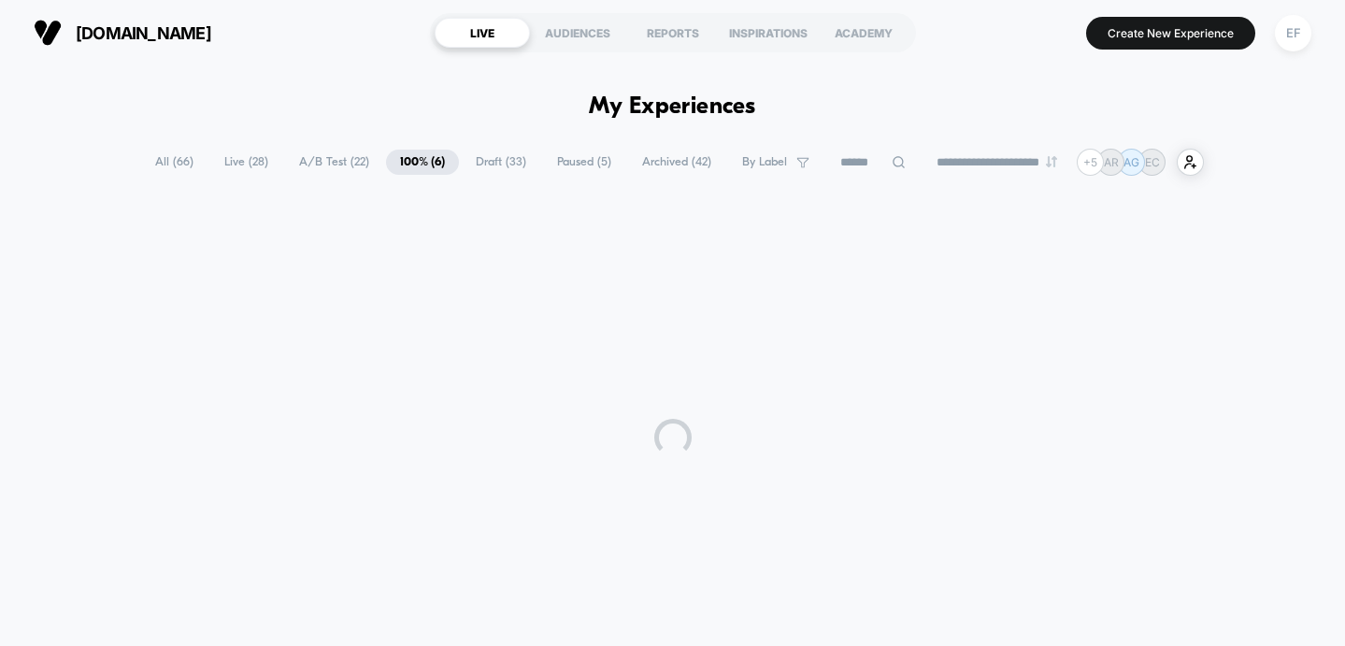
click at [333, 153] on span "A/B Test ( 22 )" at bounding box center [334, 162] width 98 height 25
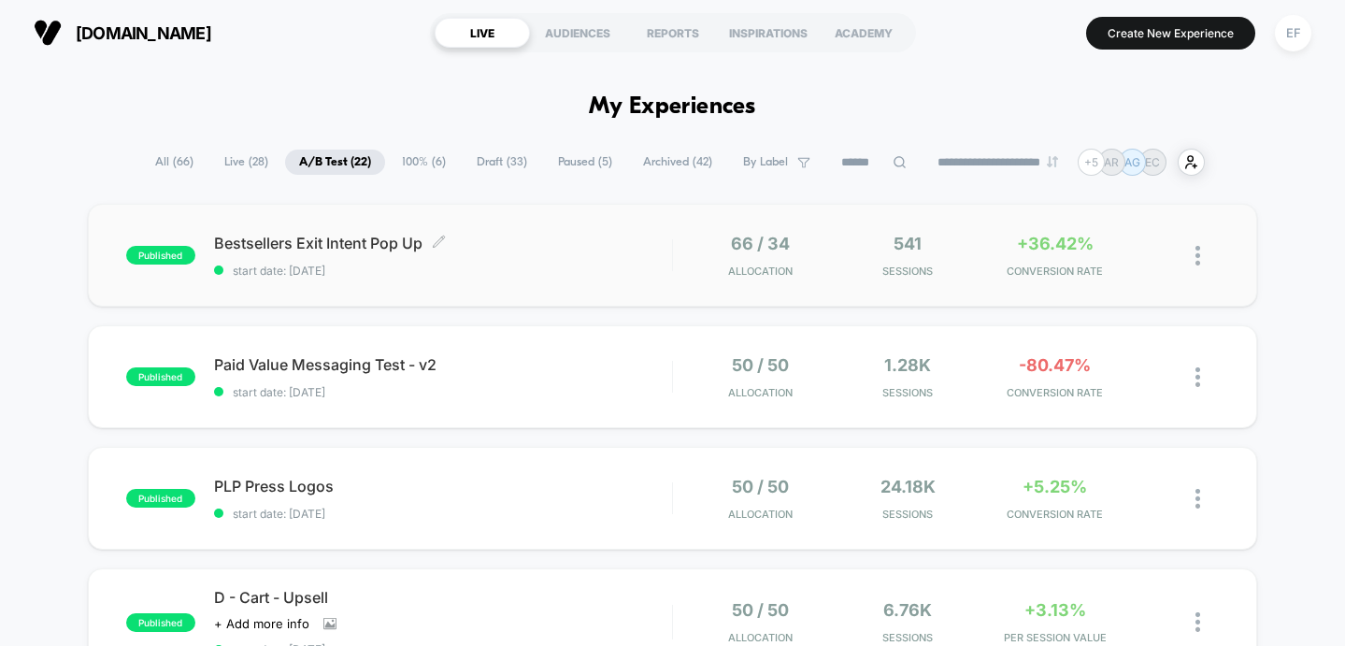
click at [512, 267] on span "start date: [DATE]" at bounding box center [443, 271] width 458 height 14
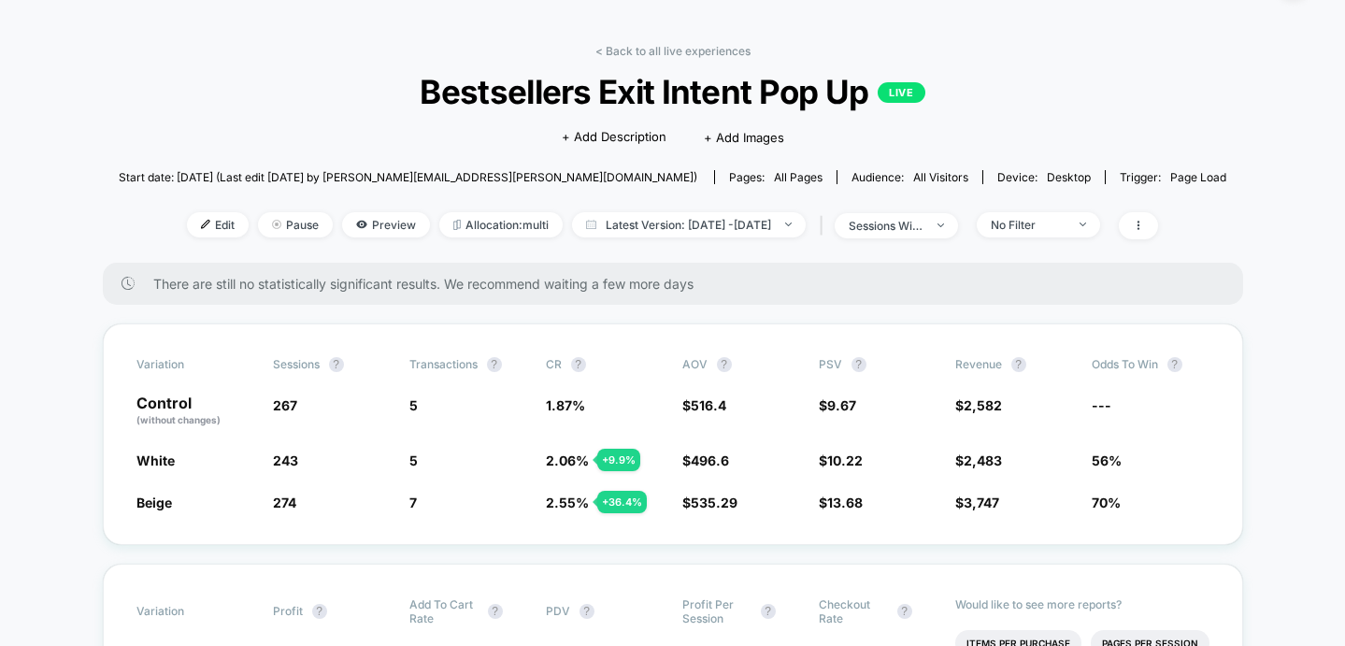
scroll to position [55, 0]
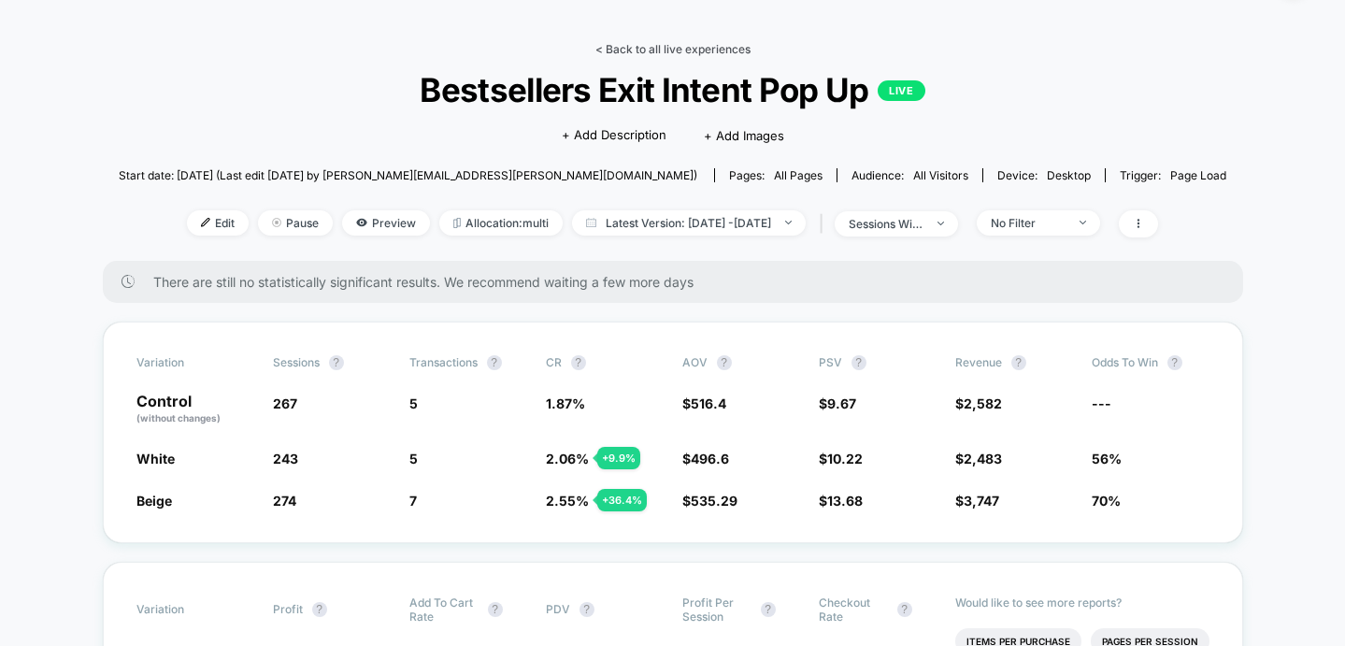
click at [645, 52] on link "< Back to all live experiences" at bounding box center [672, 49] width 155 height 14
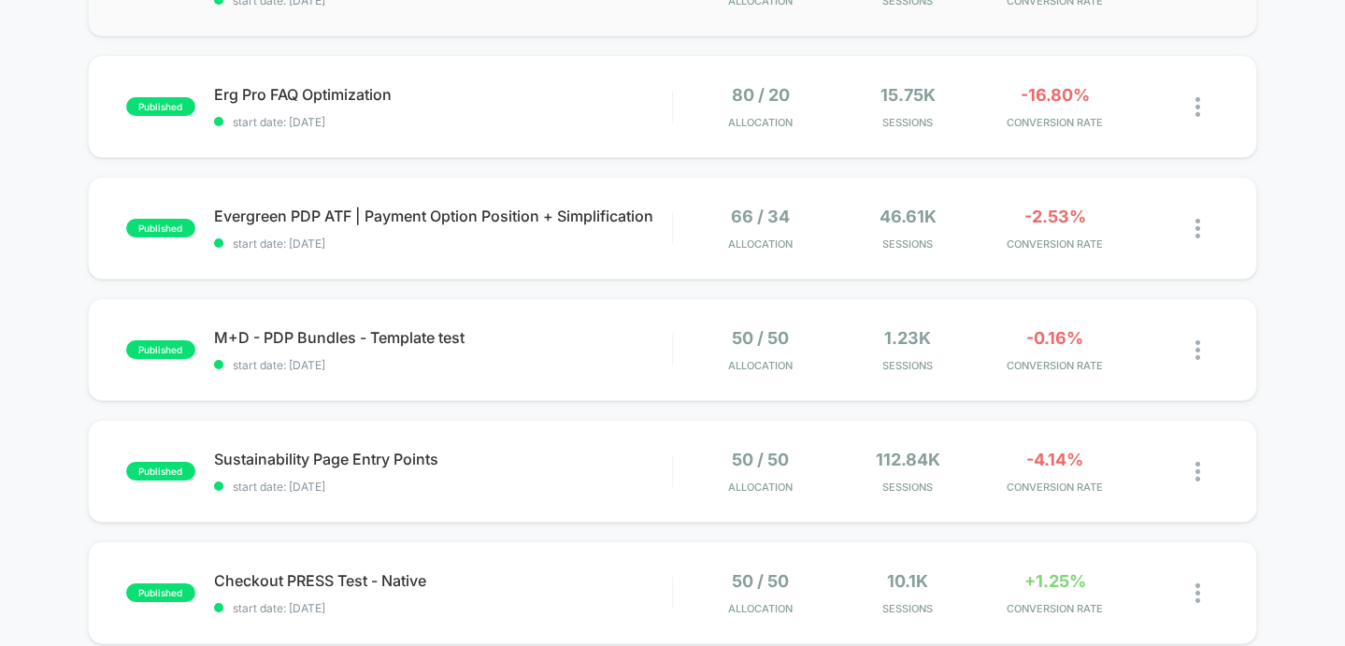
scroll to position [884, 0]
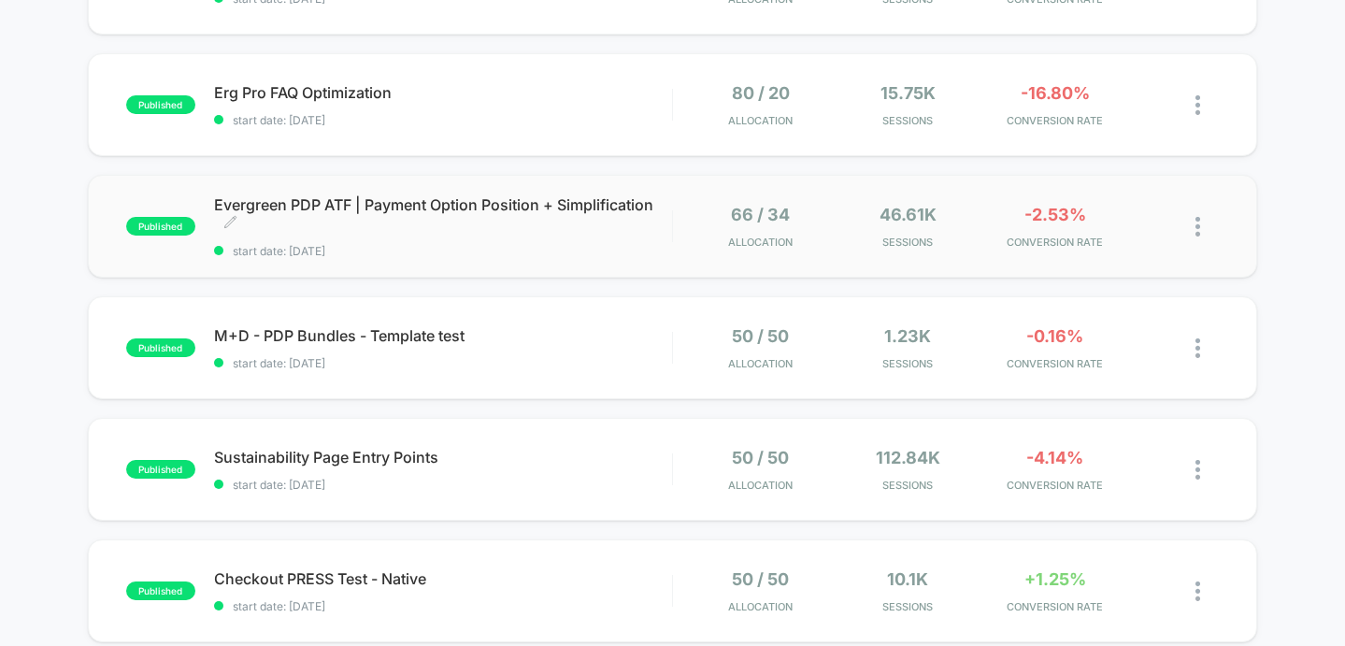
click at [570, 201] on span "Evergreen PDP ATF | Payment Option Position + Simplification Click to edit expe…" at bounding box center [443, 213] width 458 height 37
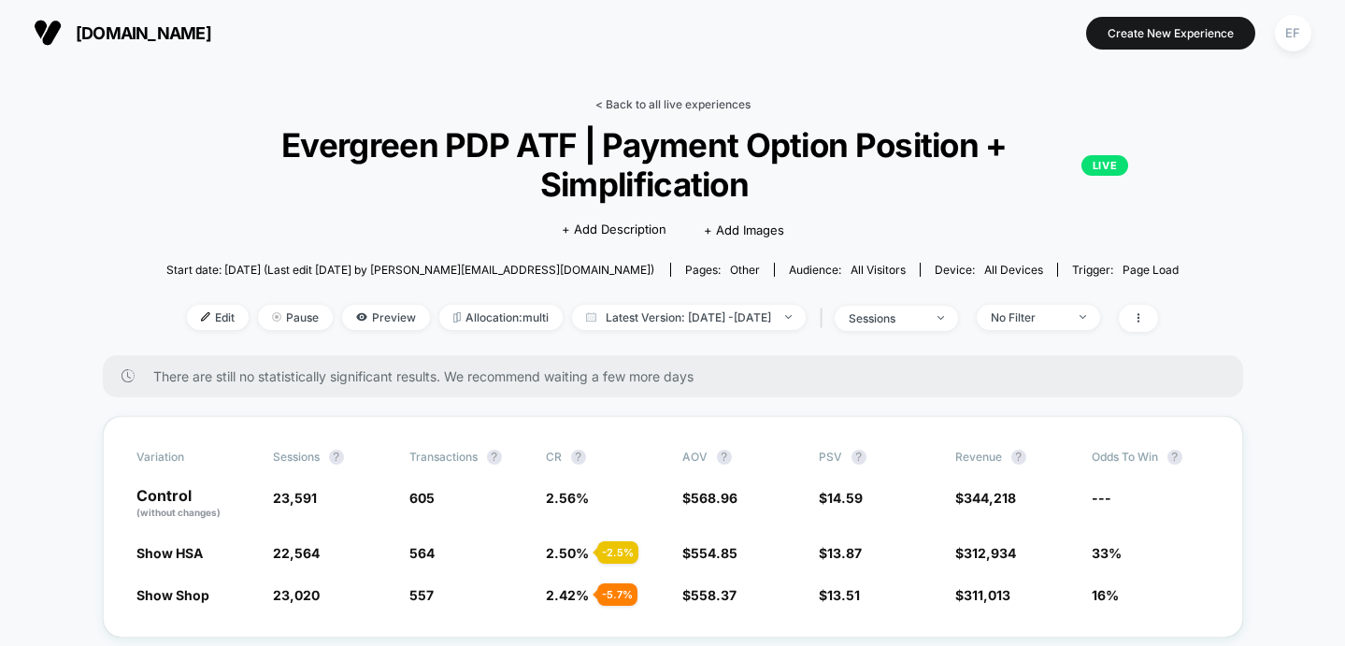
click at [718, 97] on link "< Back to all live experiences" at bounding box center [672, 104] width 155 height 14
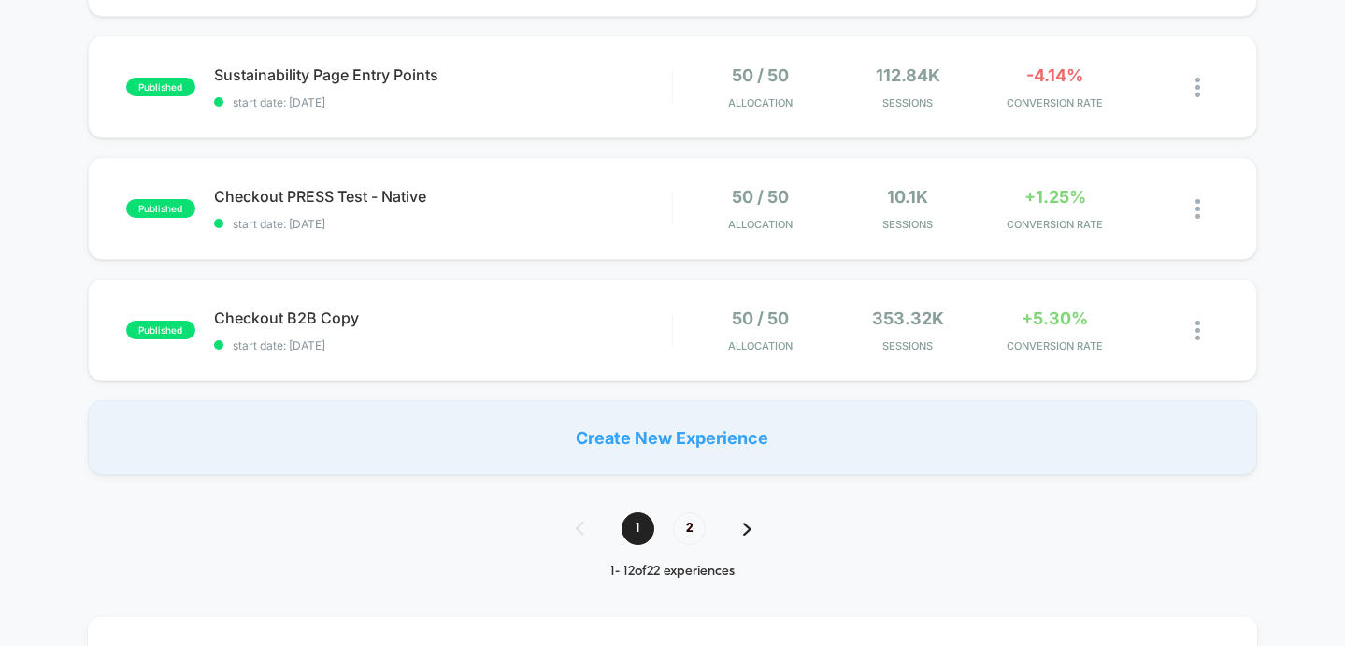
scroll to position [1294, 0]
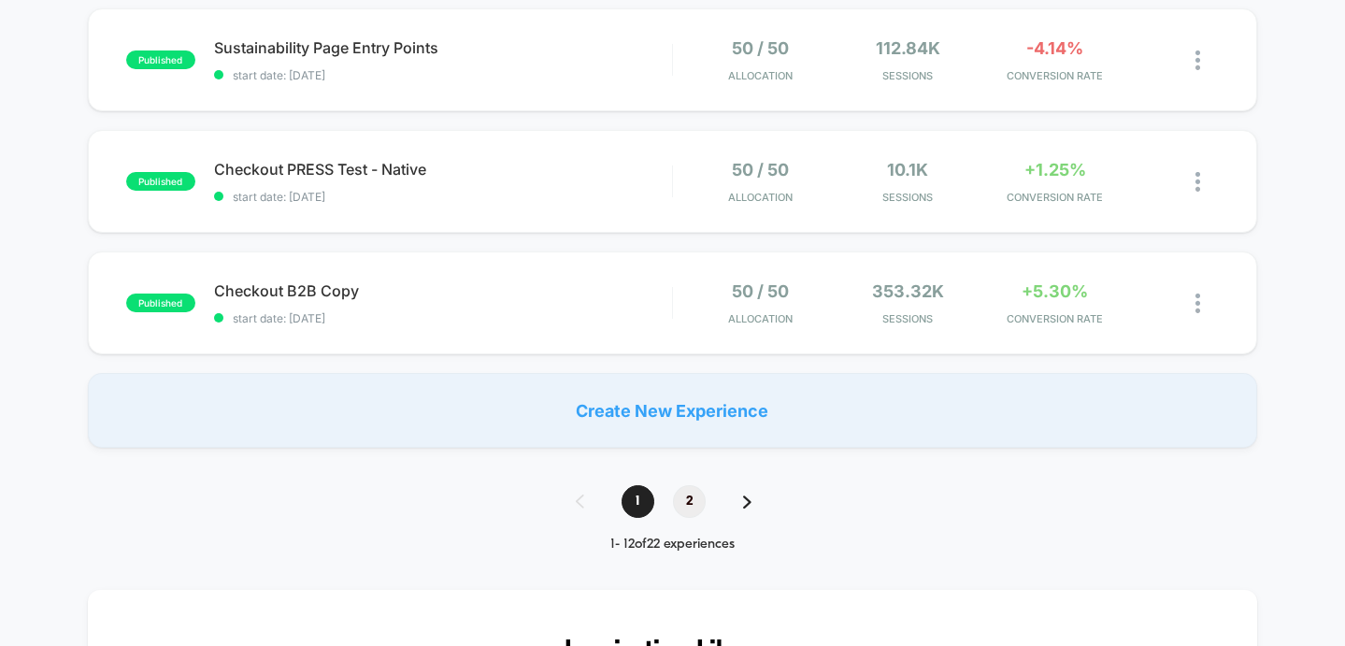
click at [697, 501] on span "2" at bounding box center [689, 501] width 33 height 33
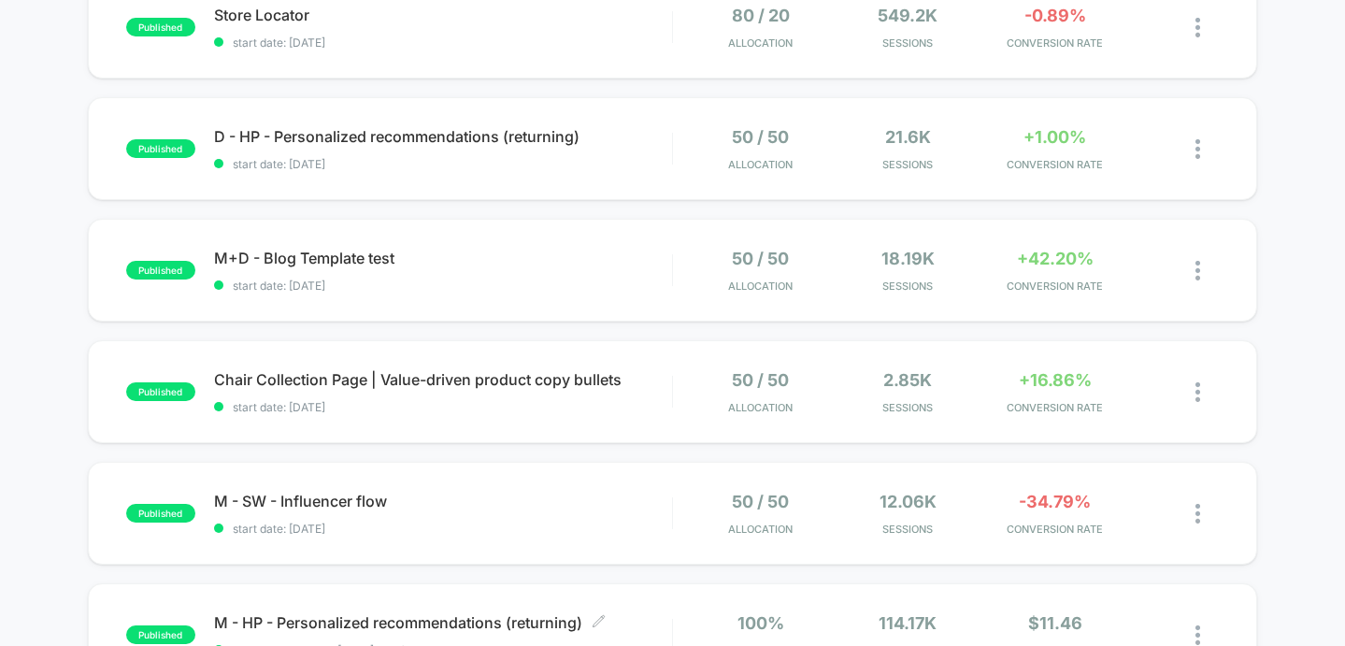
scroll to position [593, 0]
click at [621, 236] on div "published M+D - Blog Template test start date: [DATE] 50 / 50 Allocation 18.19k…" at bounding box center [673, 270] width 1170 height 103
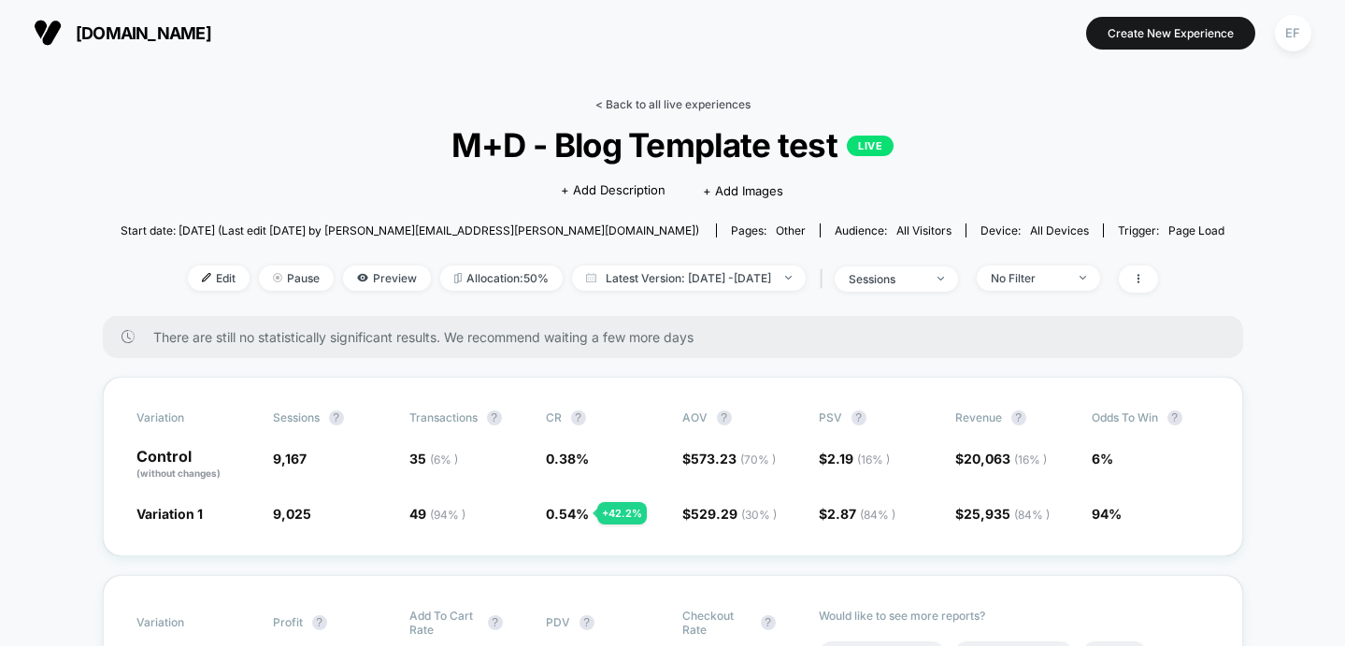
click at [732, 99] on link "< Back to all live experiences" at bounding box center [672, 104] width 155 height 14
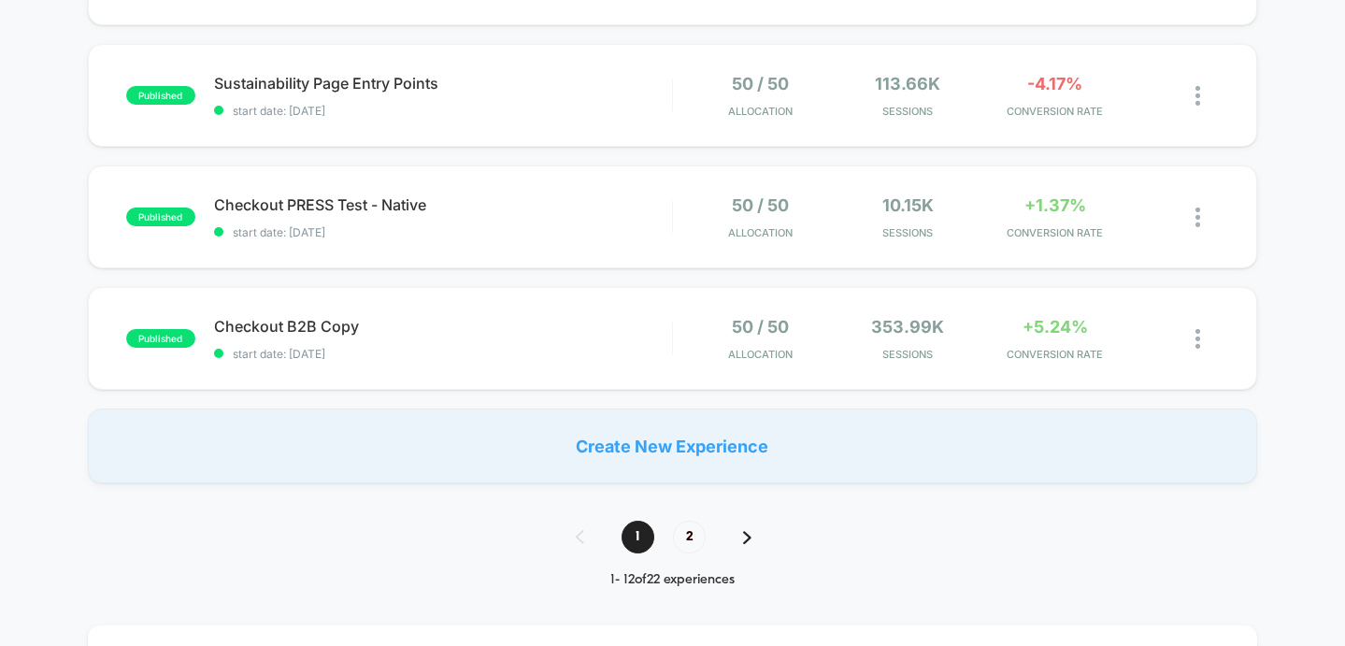
scroll to position [1260, 0]
click at [683, 537] on span "2" at bounding box center [689, 535] width 33 height 33
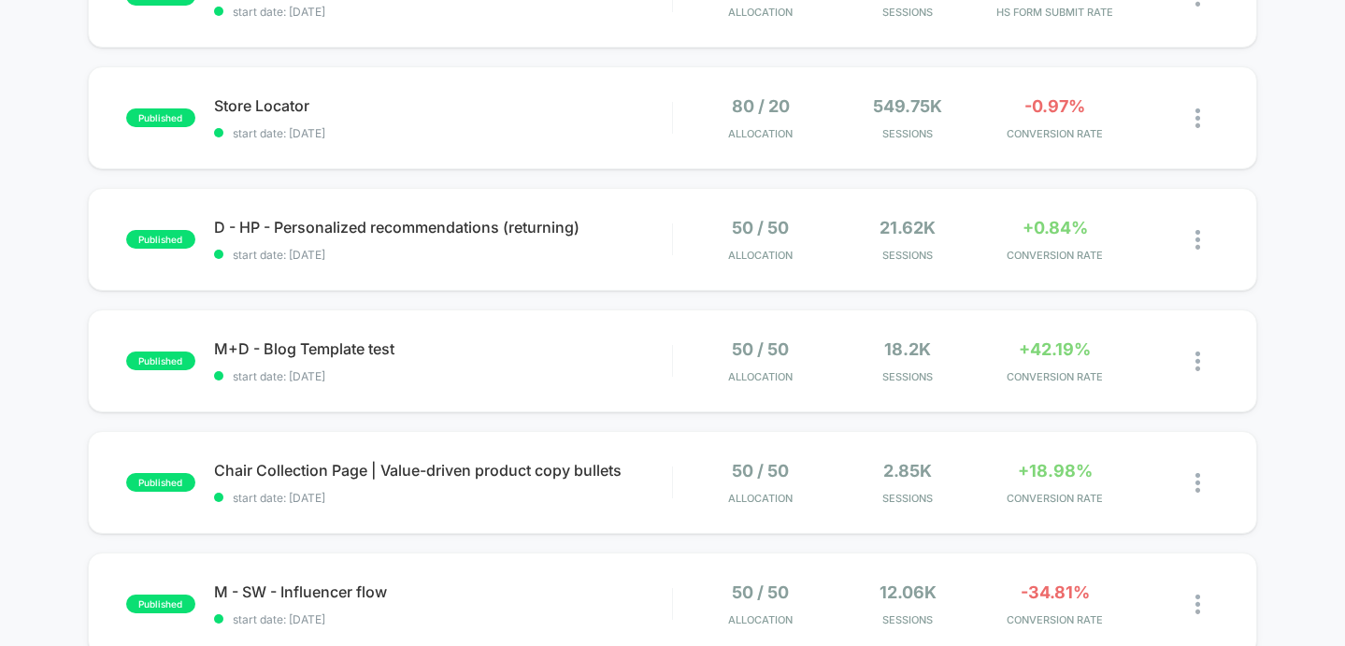
scroll to position [504, 0]
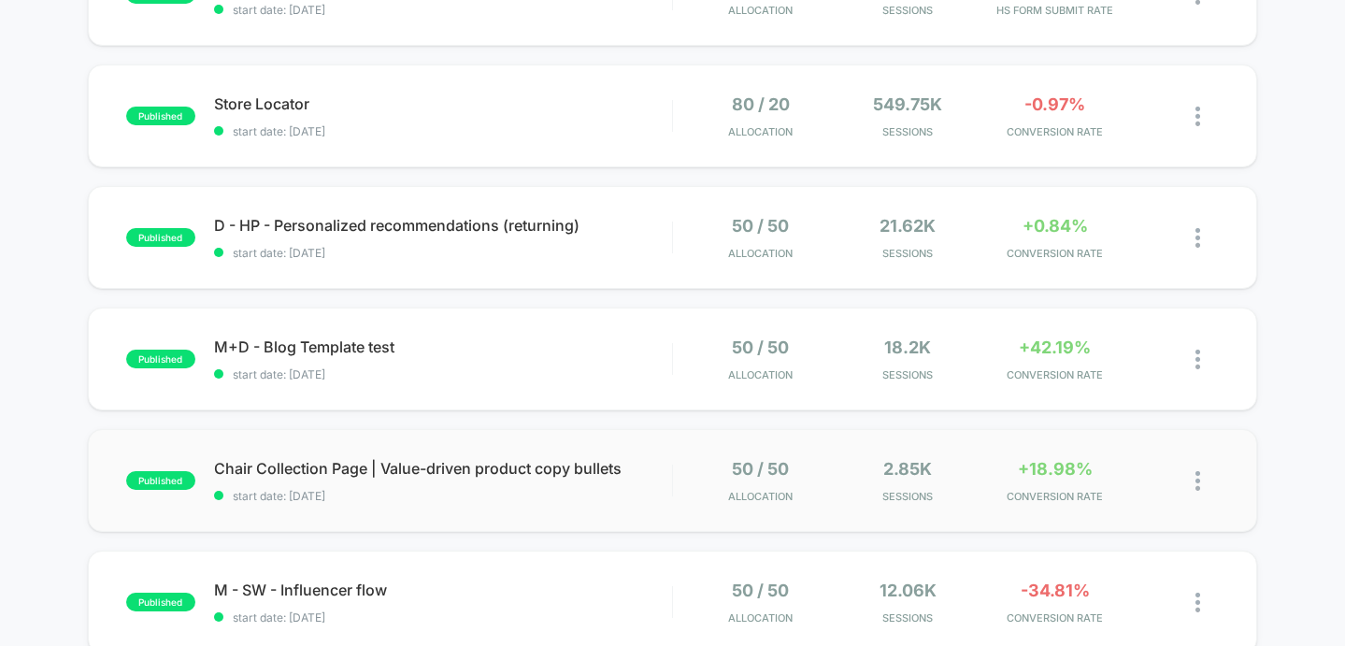
click at [597, 520] on div "published Chair Collection Page | Value-driven product copy bullets start date:…" at bounding box center [673, 480] width 1170 height 103
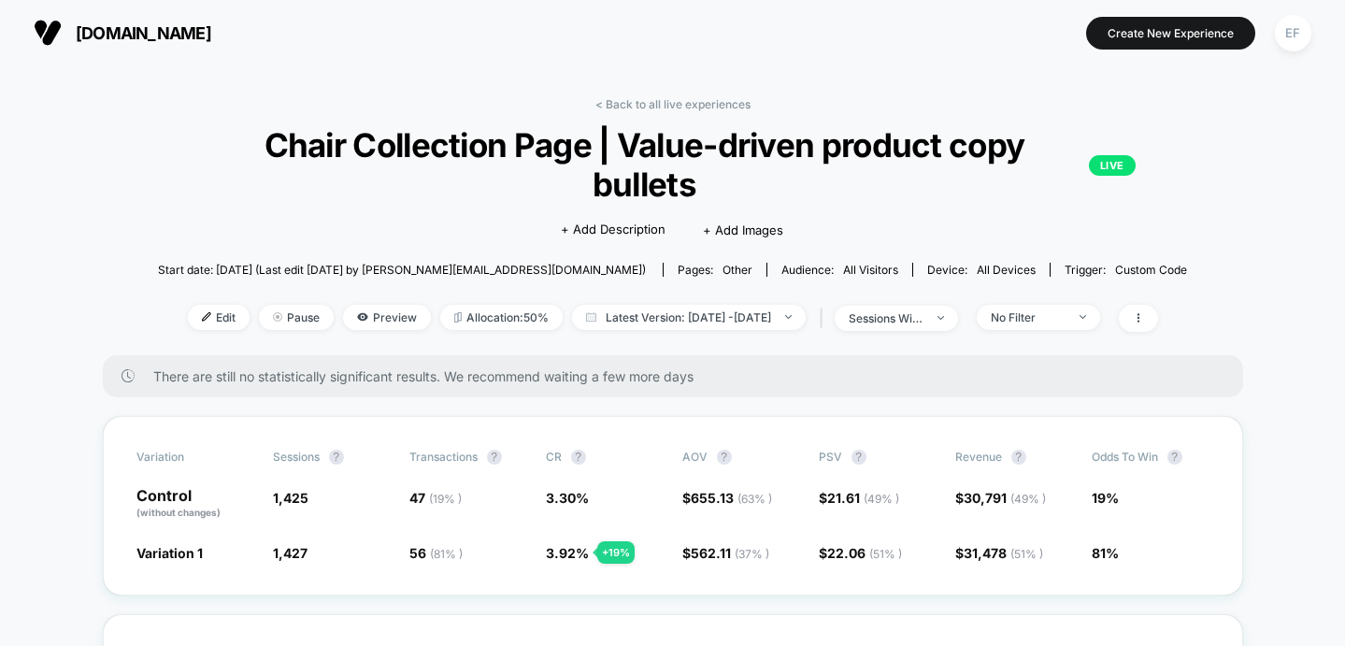
click at [626, 100] on link "< Back to all live experiences" at bounding box center [672, 104] width 155 height 14
